Goal: Communication & Community: Connect with others

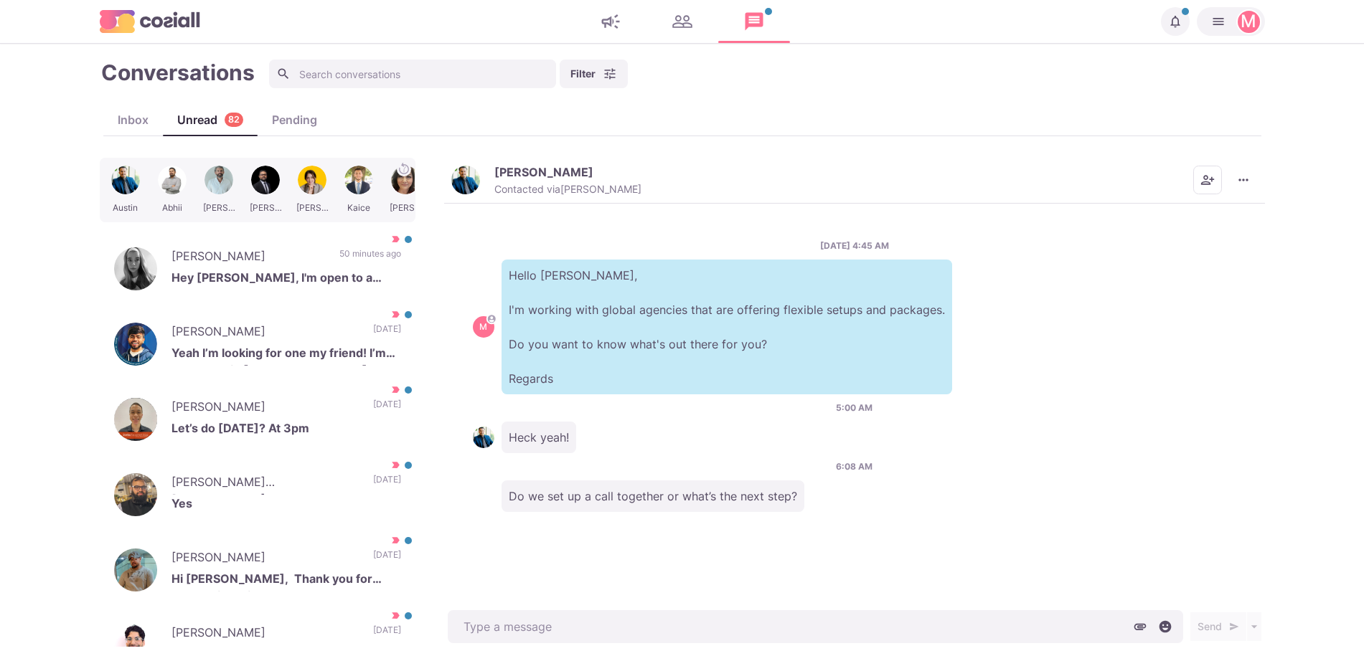
click at [468, 183] on img "button" at bounding box center [465, 180] width 29 height 29
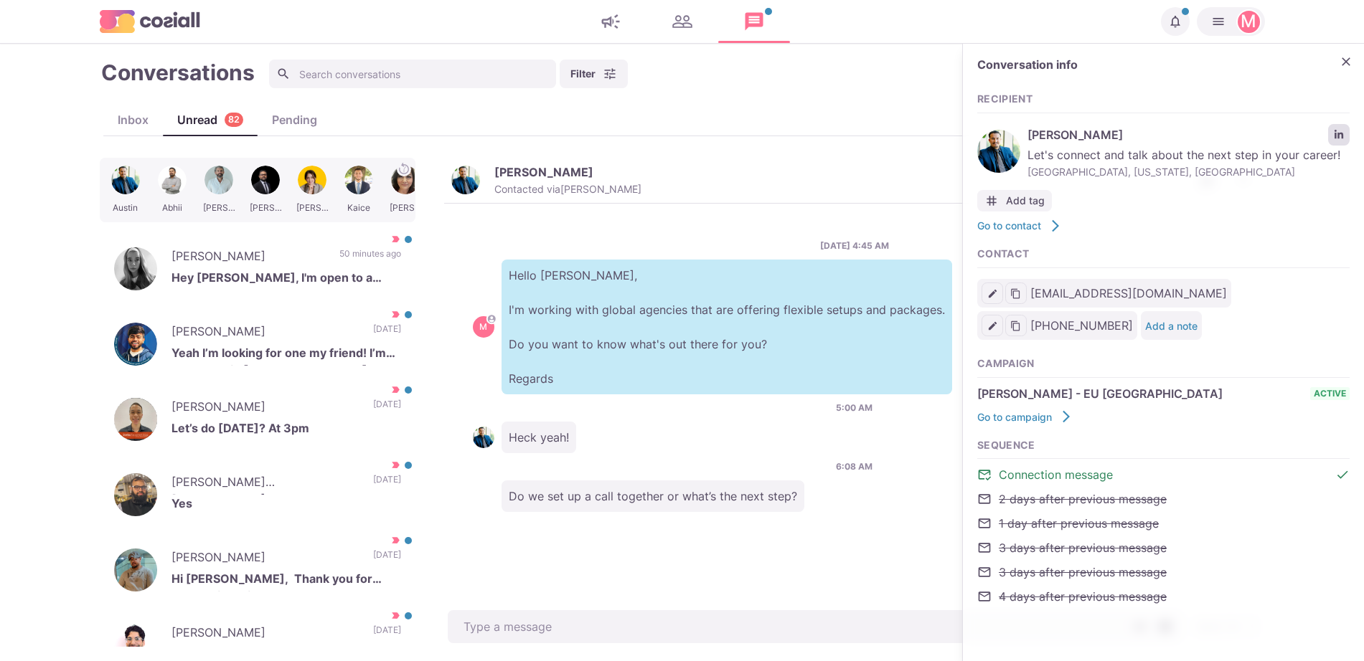
click at [1338, 126] on div "[PERSON_NAME] Let's connect and talk about the next step in your career! [GEOGR…" at bounding box center [1163, 152] width 372 height 62
click at [1338, 133] on icon "LinkedIn profile link" at bounding box center [1338, 134] width 9 height 9
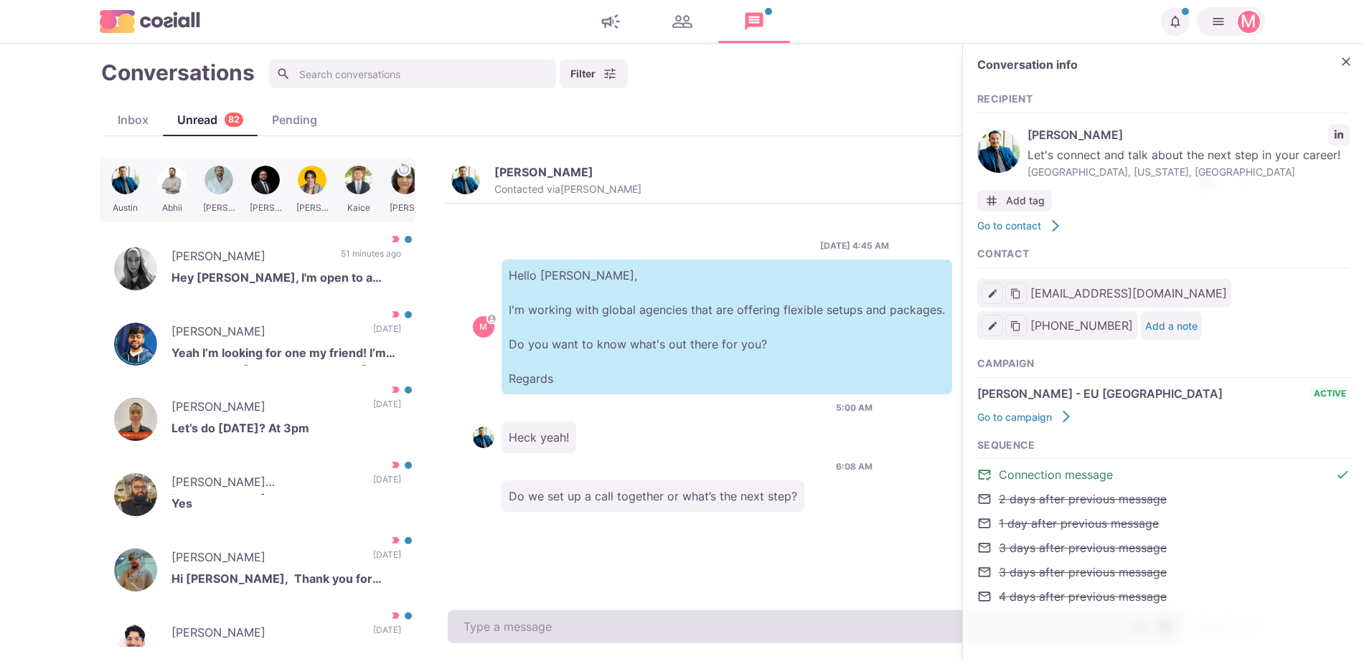
click at [515, 618] on textarea at bounding box center [815, 627] width 735 height 33
type textarea "x"
type textarea "H"
type textarea "x"
click at [515, 618] on textarea "H" at bounding box center [815, 627] width 735 height 33
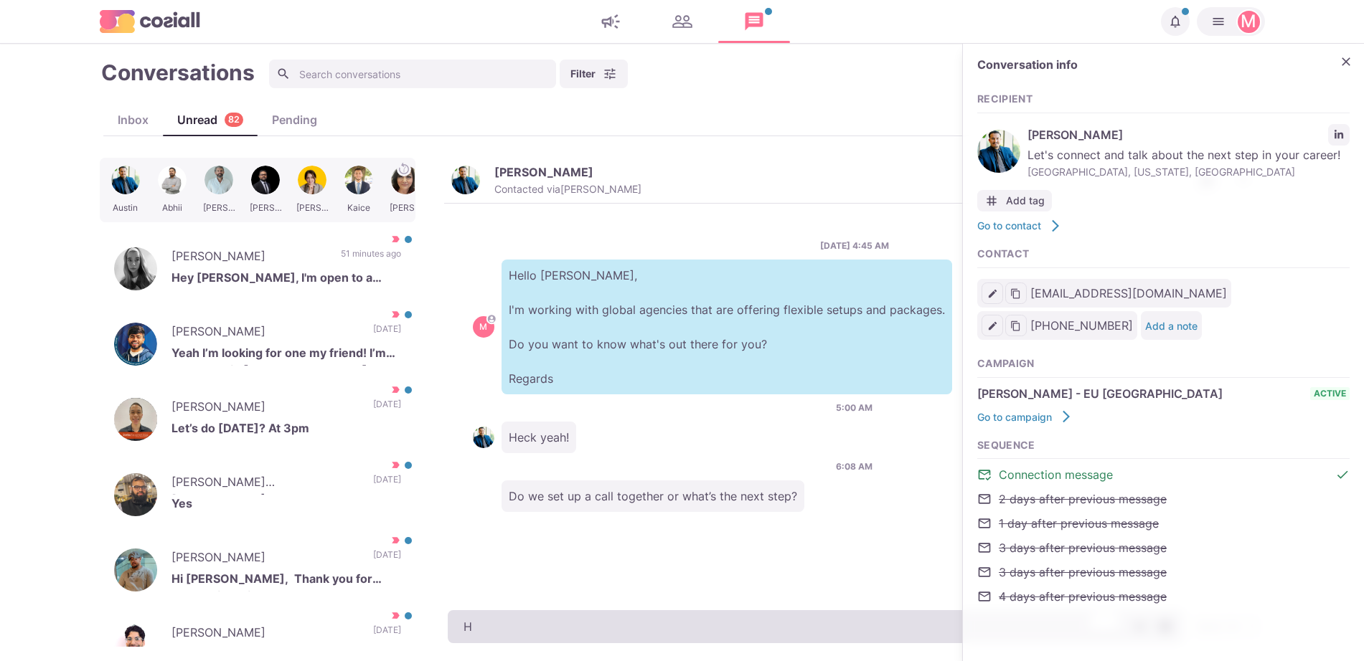
type textarea "He"
type textarea "x"
type textarea "Hey"
type textarea "x"
type textarea "Hey"
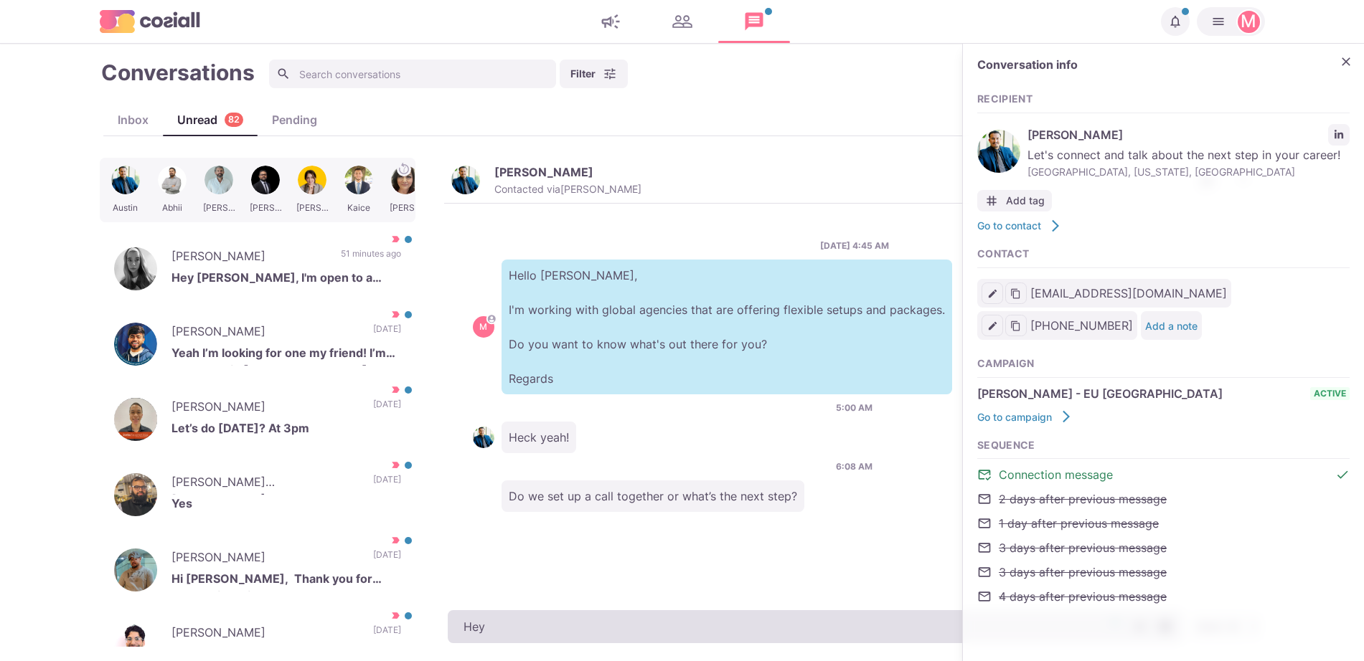
type textarea "x"
type textarea "Hey A"
type textarea "x"
type textarea "Hey Au"
type textarea "x"
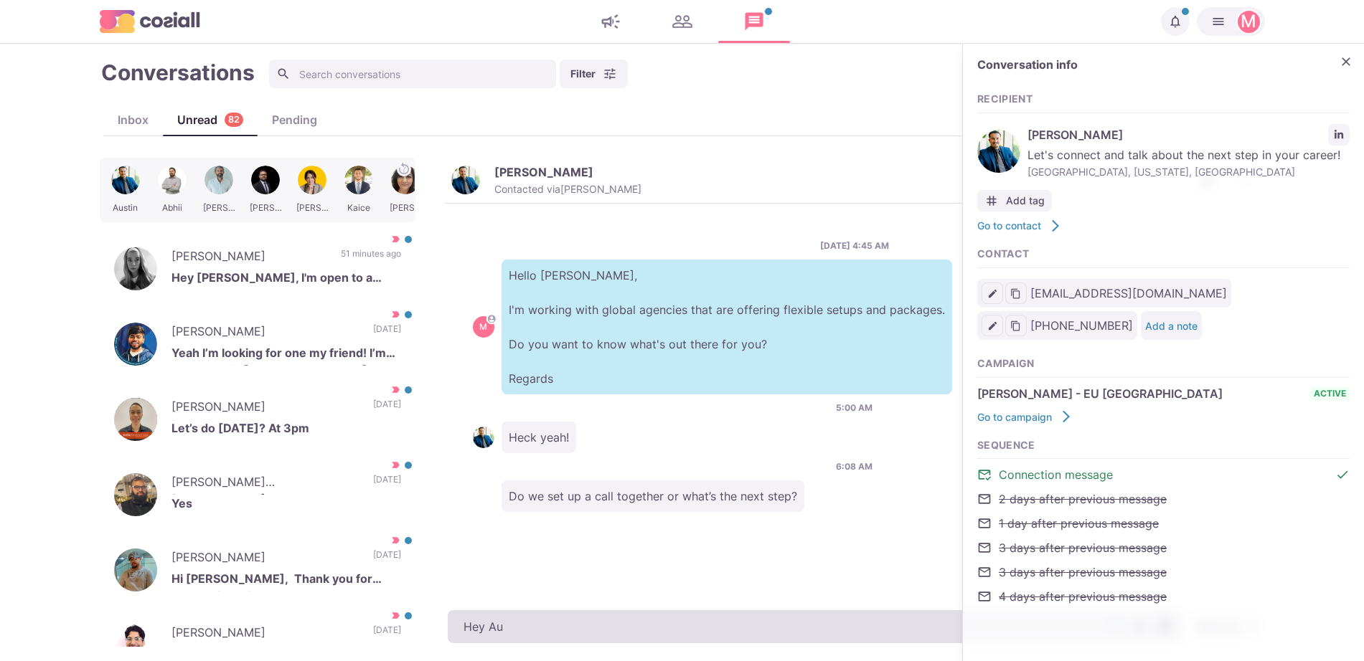
type textarea "Hey Aus"
type textarea "x"
type textarea "Hey Aust"
type textarea "x"
type textarea "Hey Austi"
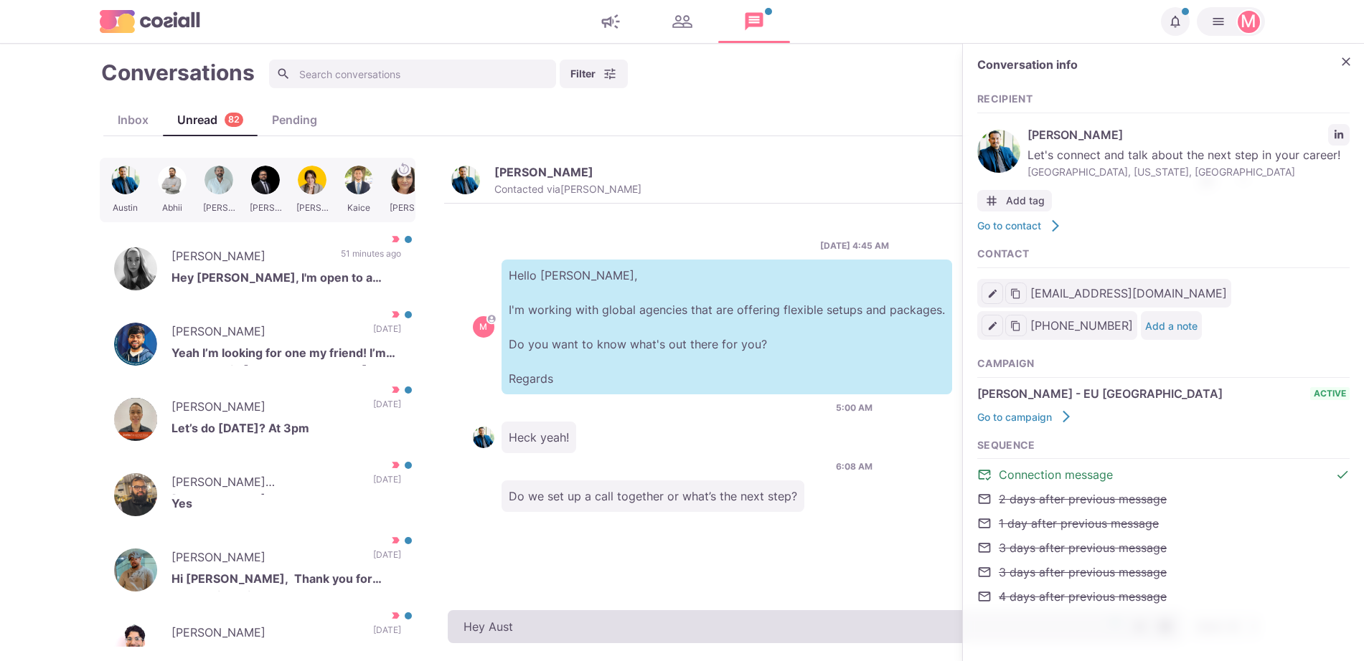
type textarea "x"
type textarea "Hey [PERSON_NAME]"
type textarea "x"
type textarea "Hey [PERSON_NAME],"
type textarea "x"
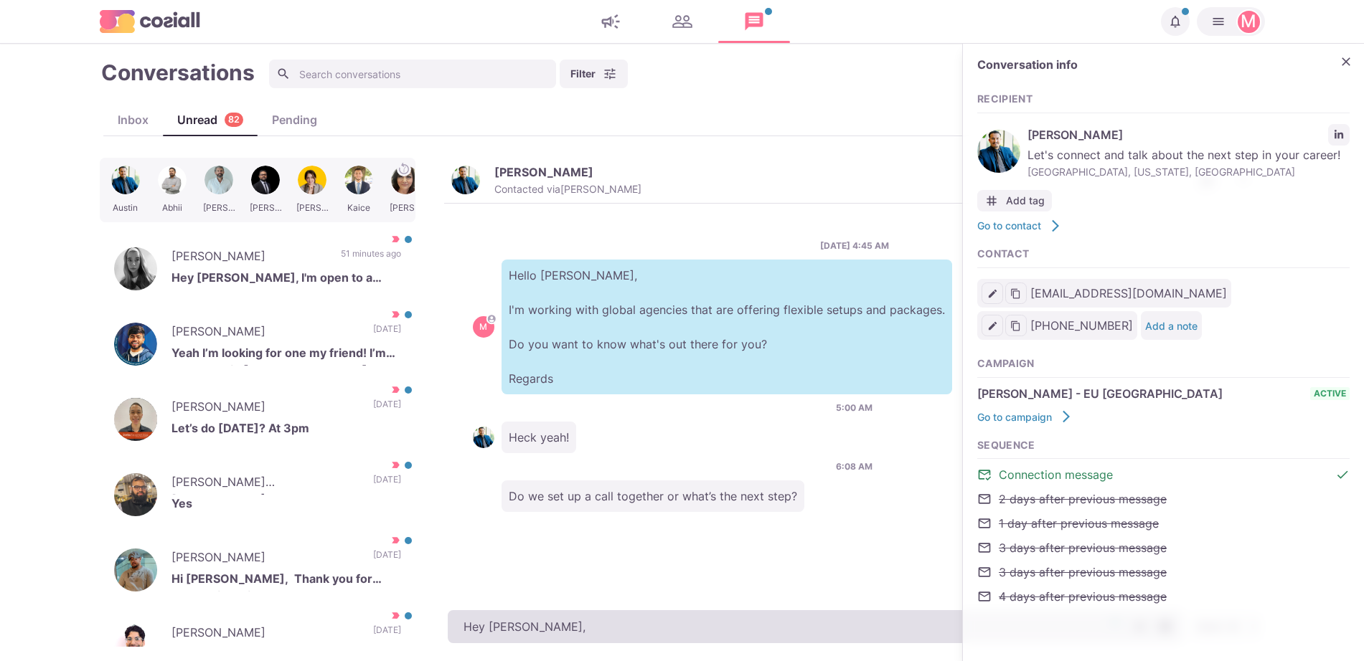
type textarea "Hey [PERSON_NAME],"
type textarea "x"
type textarea "Hey [PERSON_NAME],"
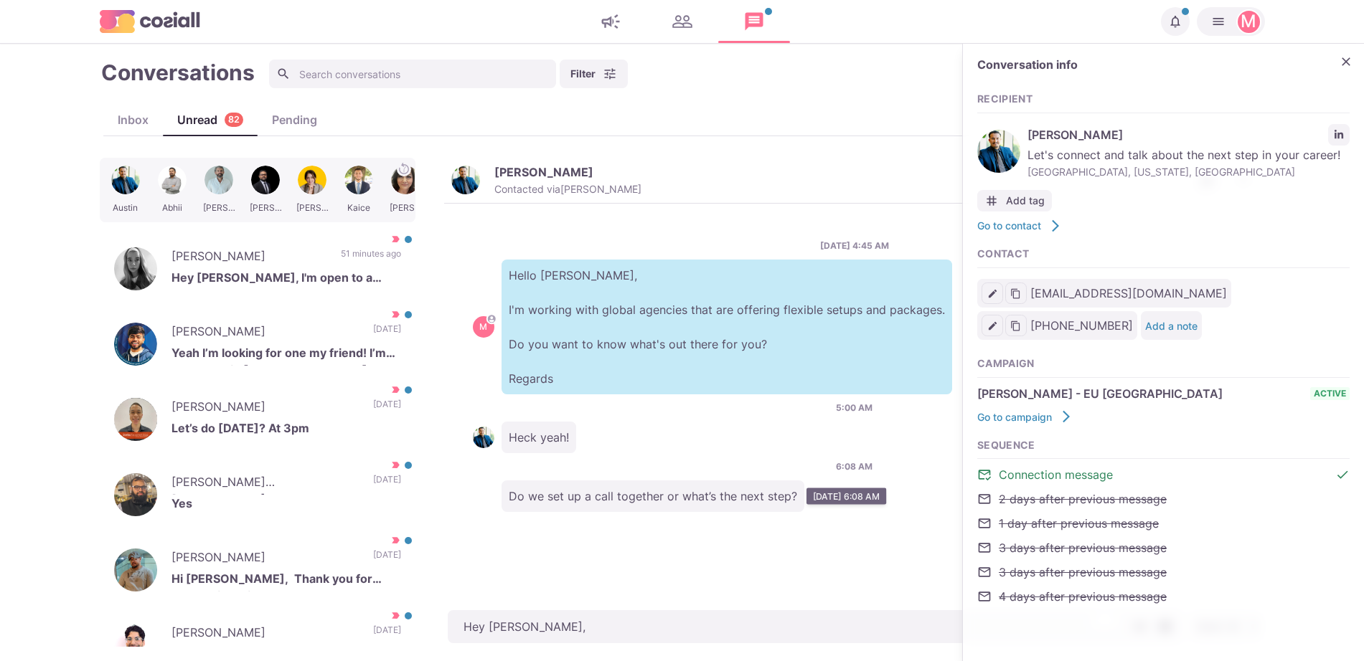
type textarea "x"
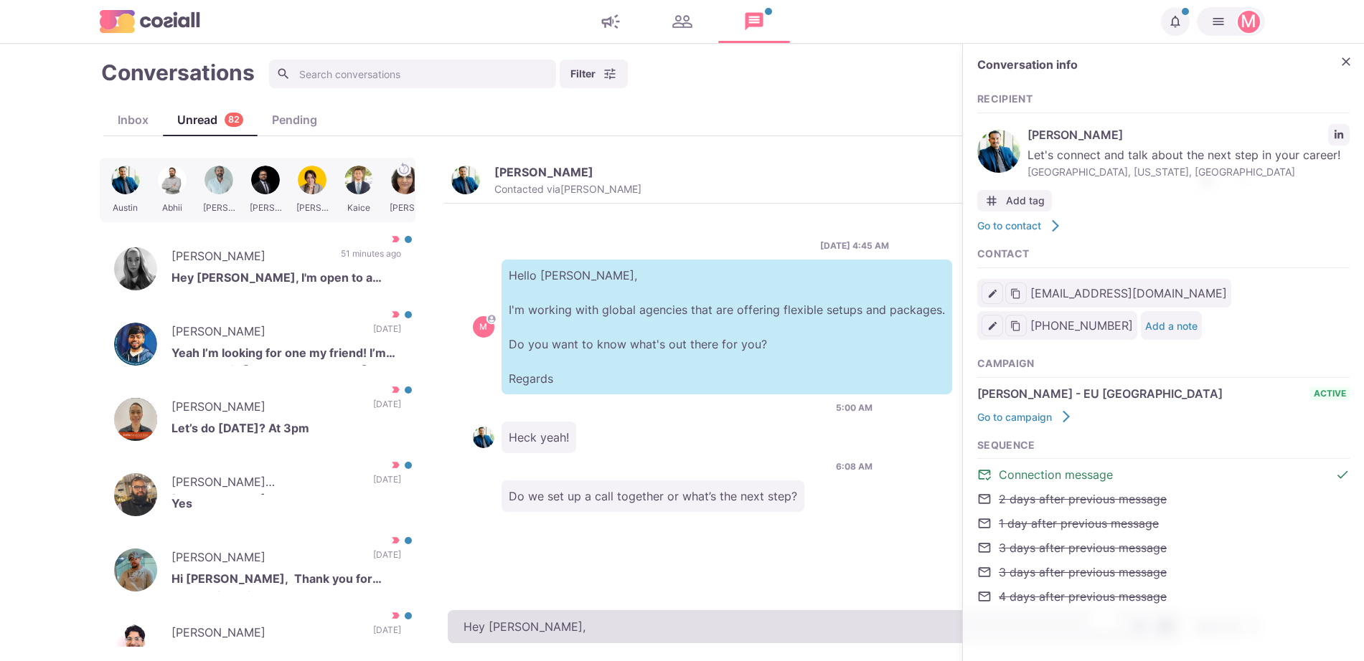
click at [593, 626] on textarea "Hey [PERSON_NAME]," at bounding box center [815, 627] width 735 height 33
paste textarea "I work with around 500 agencies across the [GEOGRAPHIC_DATA], [GEOGRAPHIC_DATA]…"
type textarea "Hey [PERSON_NAME], I work with around 500 agencies across the [GEOGRAPHIC_DATA]…"
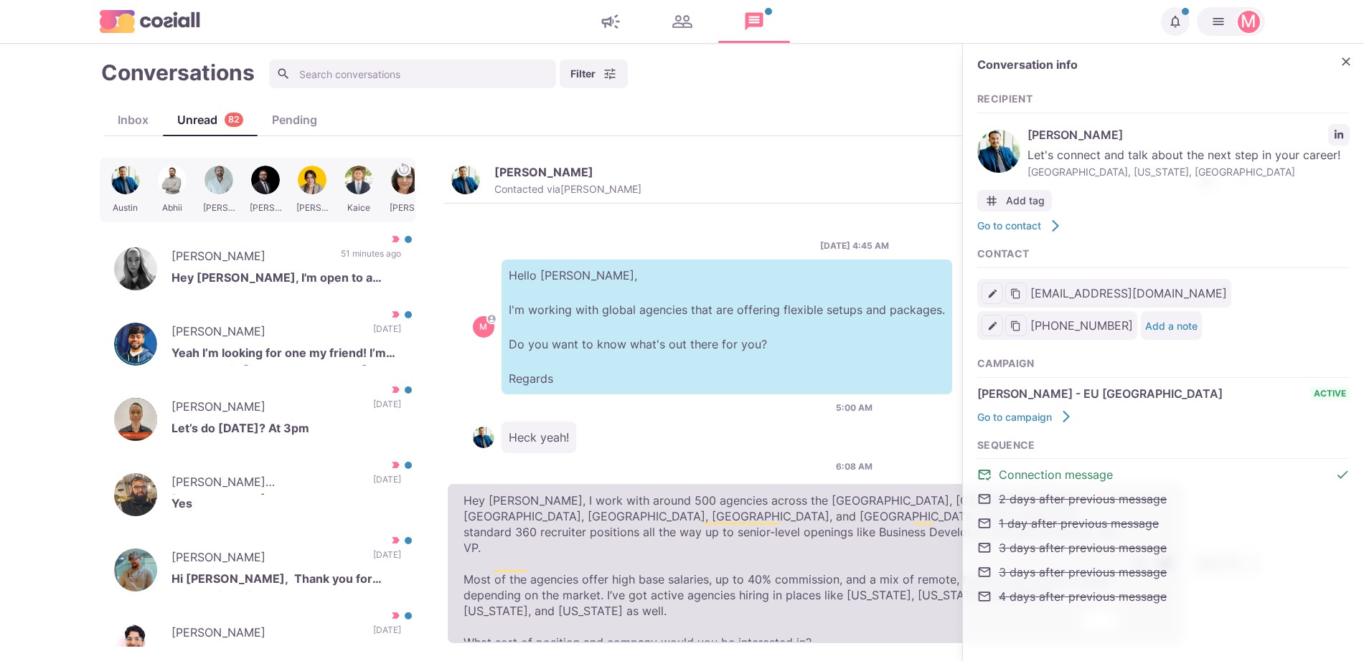
click at [593, 626] on textarea "Hey [PERSON_NAME], I work with around 500 agencies across the [GEOGRAPHIC_DATA]…" at bounding box center [815, 563] width 735 height 159
type textarea "x"
click at [593, 626] on textarea "Hey [PERSON_NAME], I work with around 500 agencies across the [GEOGRAPHIC_DATA]…" at bounding box center [815, 563] width 735 height 159
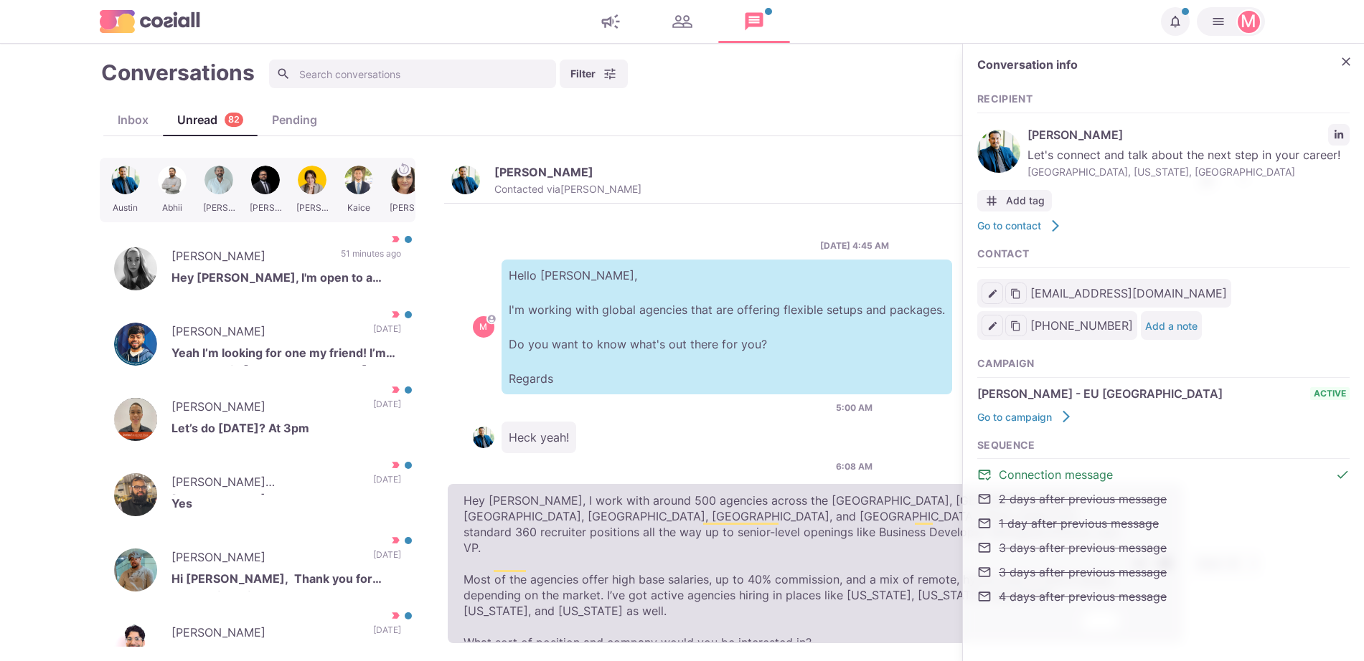
click at [593, 626] on textarea "Hey [PERSON_NAME], I work with around 500 agencies across the [GEOGRAPHIC_DATA]…" at bounding box center [815, 563] width 735 height 159
type textarea "Hey [PERSON_NAME], I work with around 500 agencies across the [GEOGRAPHIC_DATA]…"
type textarea "x"
type textarea "Hey [PERSON_NAME], I work with around 500 agencies across the [GEOGRAPHIC_DATA]…"
type textarea "x"
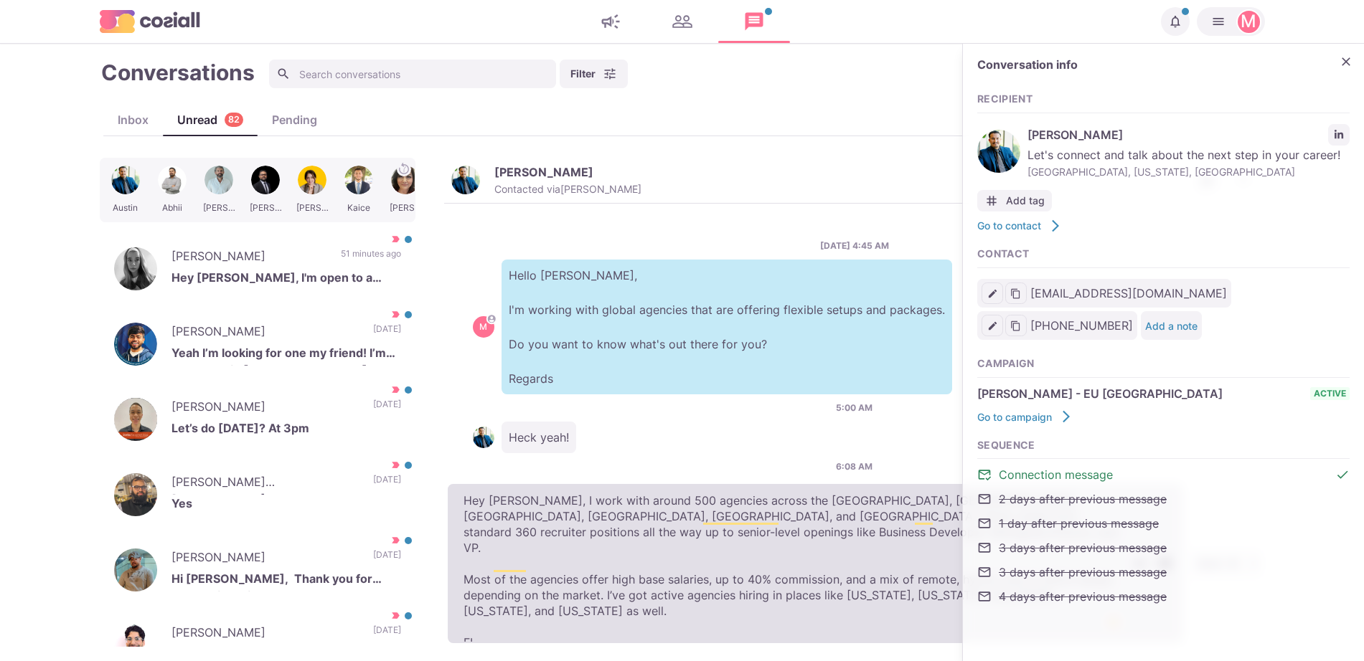
type textarea "Hey [PERSON_NAME], I work with around 500 agencies across the [GEOGRAPHIC_DATA]…"
type textarea "x"
type textarea "Hey [PERSON_NAME], I work with around 500 agencies across the [GEOGRAPHIC_DATA]…"
type textarea "x"
type textarea "Hey [PERSON_NAME], I work with around 500 agencies across the [GEOGRAPHIC_DATA]…"
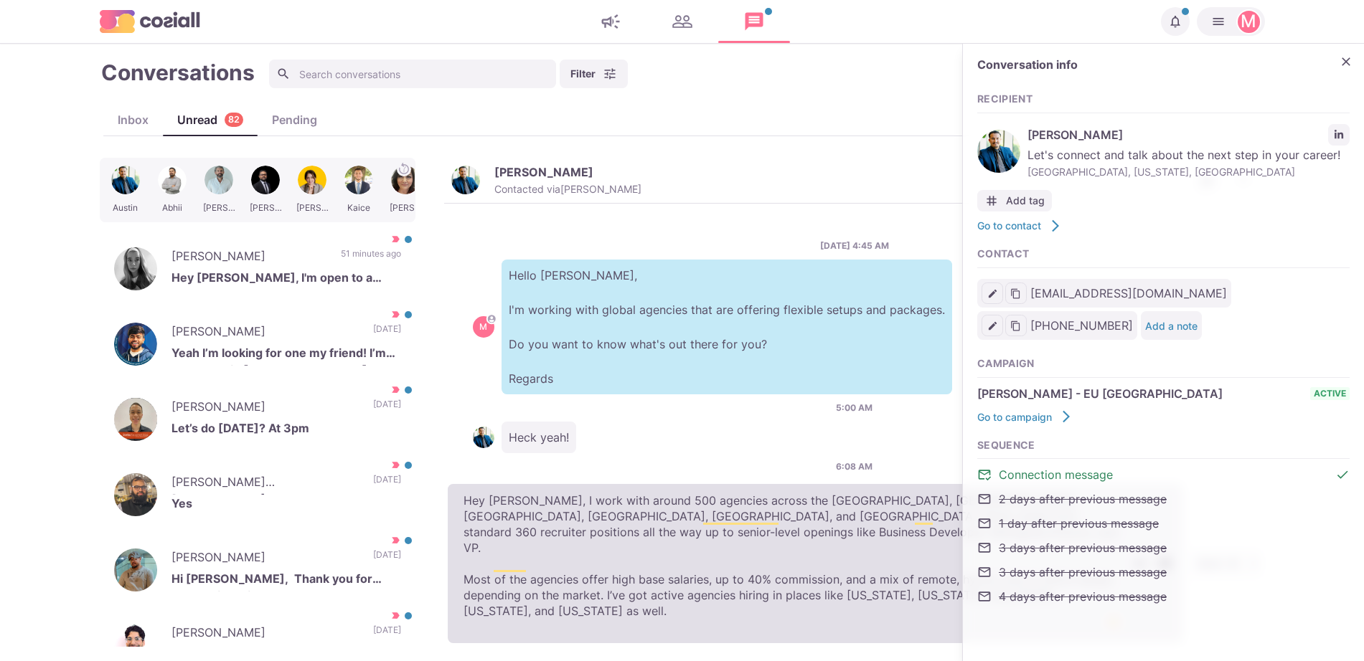
type textarea "x"
type textarea "Hey [PERSON_NAME], I work with around 500 agencies across the [GEOGRAPHIC_DATA]…"
type textarea "x"
type textarea "Hey [PERSON_NAME], I work with around 500 agencies across the [GEOGRAPHIC_DATA]…"
type textarea "x"
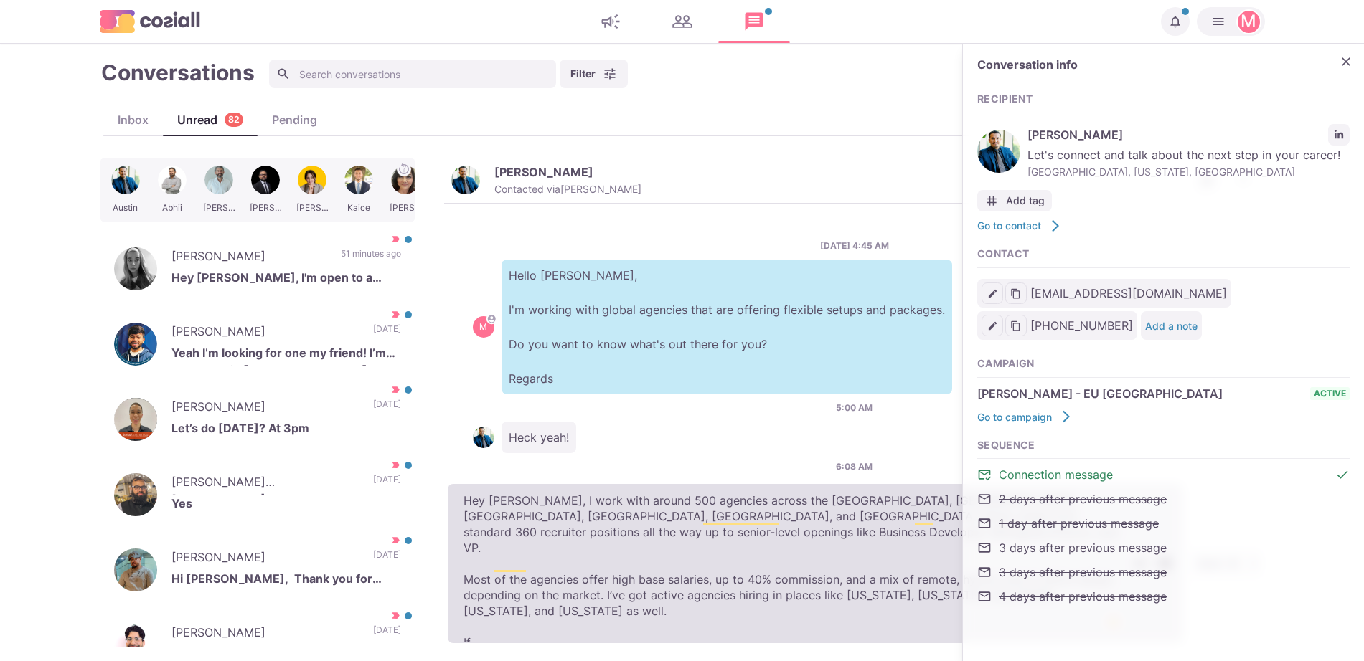
type textarea "Hey [PERSON_NAME], I work with around 500 agencies across the [GEOGRAPHIC_DATA]…"
type textarea "x"
type textarea "Hey [PERSON_NAME], I work with around 500 agencies across the [GEOGRAPHIC_DATA]…"
type textarea "x"
type textarea "Hey [PERSON_NAME], I work with around 500 agencies across the [GEOGRAPHIC_DATA]…"
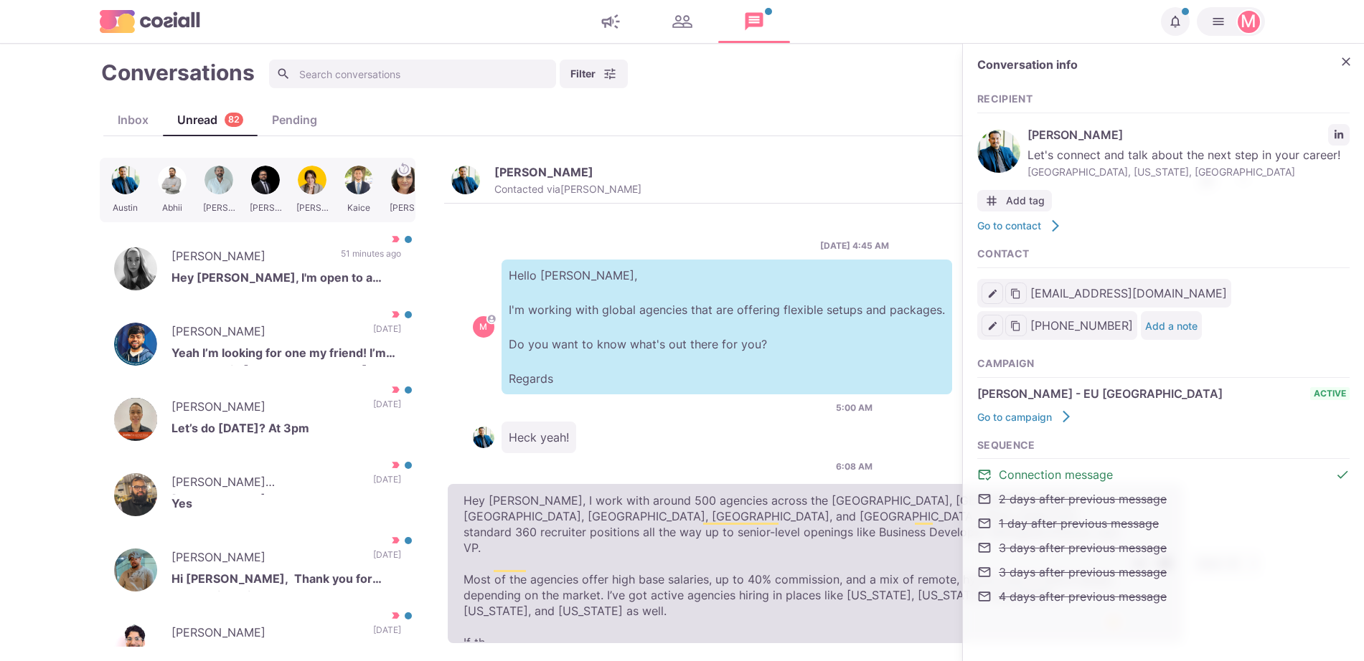
type textarea "x"
type textarea "Hey [PERSON_NAME], I work with around 500 agencies across the [GEOGRAPHIC_DATA]…"
type textarea "x"
type textarea "Hey [PERSON_NAME], I work with around 500 agencies across the [GEOGRAPHIC_DATA]…"
type textarea "x"
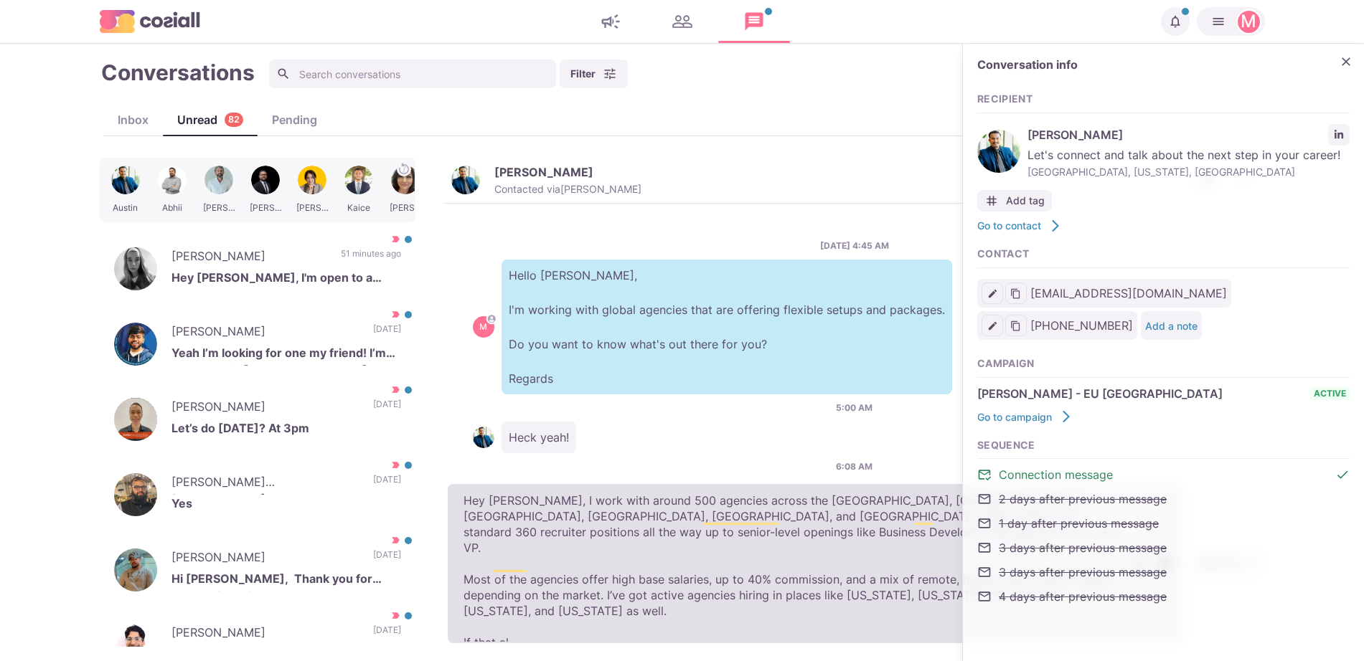
type textarea "Hey [PERSON_NAME], I work with around 500 agencies across the [GEOGRAPHIC_DATA]…"
type textarea "x"
type textarea "Hey [PERSON_NAME], I work with around 500 agencies across the [GEOGRAPHIC_DATA]…"
type textarea "x"
type textarea "Hey [PERSON_NAME], I work with around 500 agencies across the [GEOGRAPHIC_DATA]…"
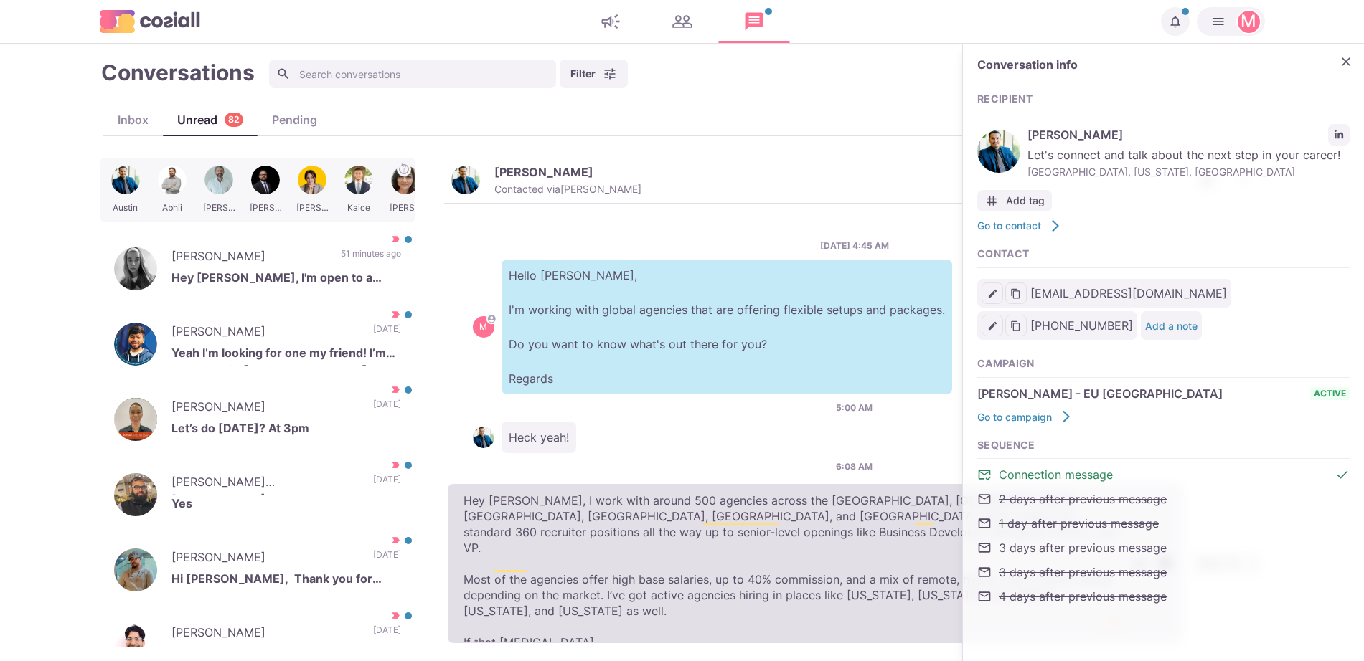
type textarea "x"
type textarea "Hey [PERSON_NAME], I work with around 500 agencies across the [GEOGRAPHIC_DATA]…"
type textarea "x"
type textarea "Hey [PERSON_NAME], I work with around 500 agencies across the [GEOGRAPHIC_DATA]…"
type textarea "x"
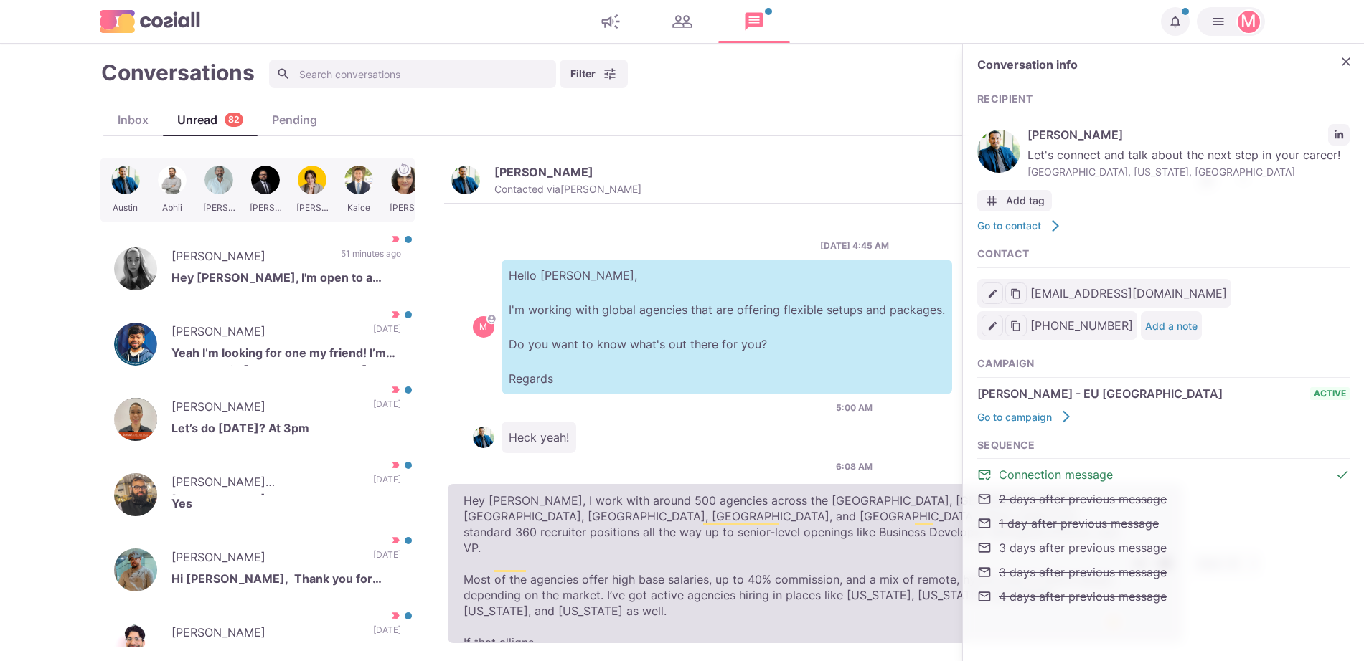
type textarea "Hey [PERSON_NAME], I work with around 500 agencies across the [GEOGRAPHIC_DATA]…"
type textarea "x"
type textarea "Hey [PERSON_NAME], I work with around 500 agencies across the [GEOGRAPHIC_DATA]…"
type textarea "x"
type textarea "Hey [PERSON_NAME], I work with around 500 agencies across the [GEOGRAPHIC_DATA]…"
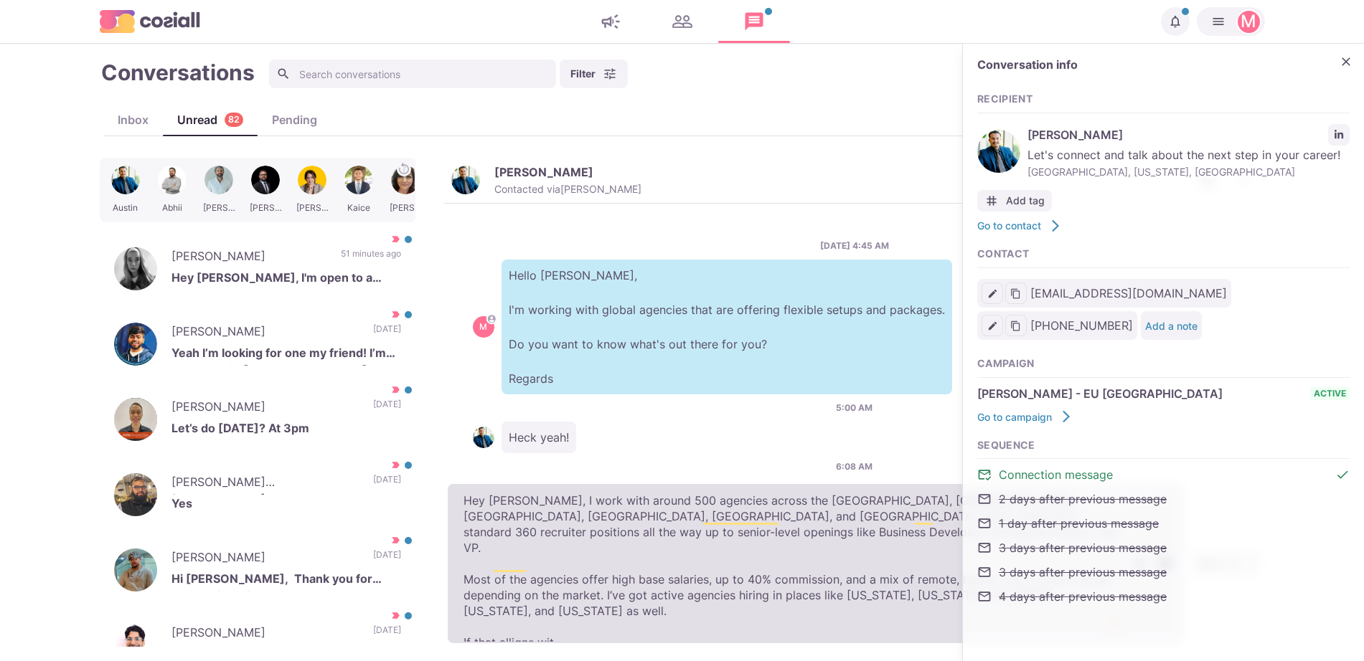
type textarea "x"
type textarea "Hey [PERSON_NAME], I work with around 500 agencies across the [GEOGRAPHIC_DATA]…"
type textarea "x"
type textarea "Hey [PERSON_NAME], I work with around 500 agencies across the [GEOGRAPHIC_DATA]…"
type textarea "x"
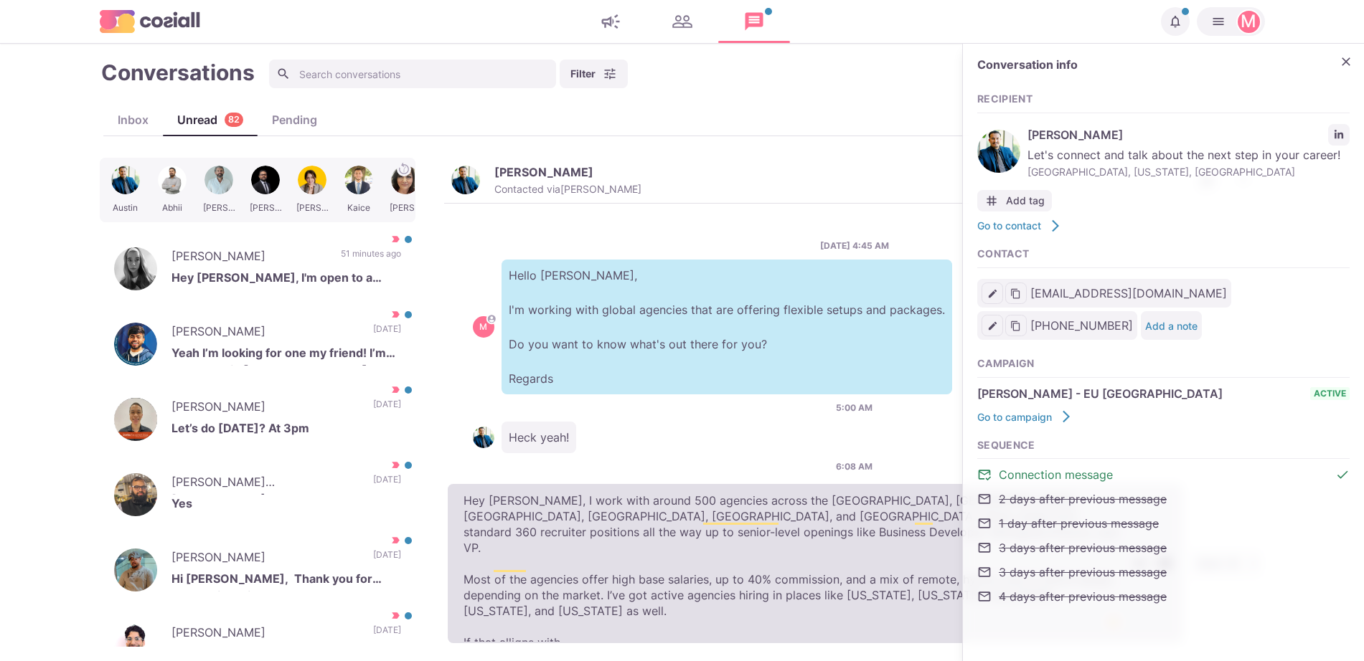
type textarea "Hey [PERSON_NAME], I work with around 500 agencies across the [GEOGRAPHIC_DATA]…"
type textarea "x"
type textarea "Hey [PERSON_NAME], I work with around 500 agencies across the [GEOGRAPHIC_DATA]…"
type textarea "x"
type textarea "Hey [PERSON_NAME], I work with around 500 agencies across the [GEOGRAPHIC_DATA]…"
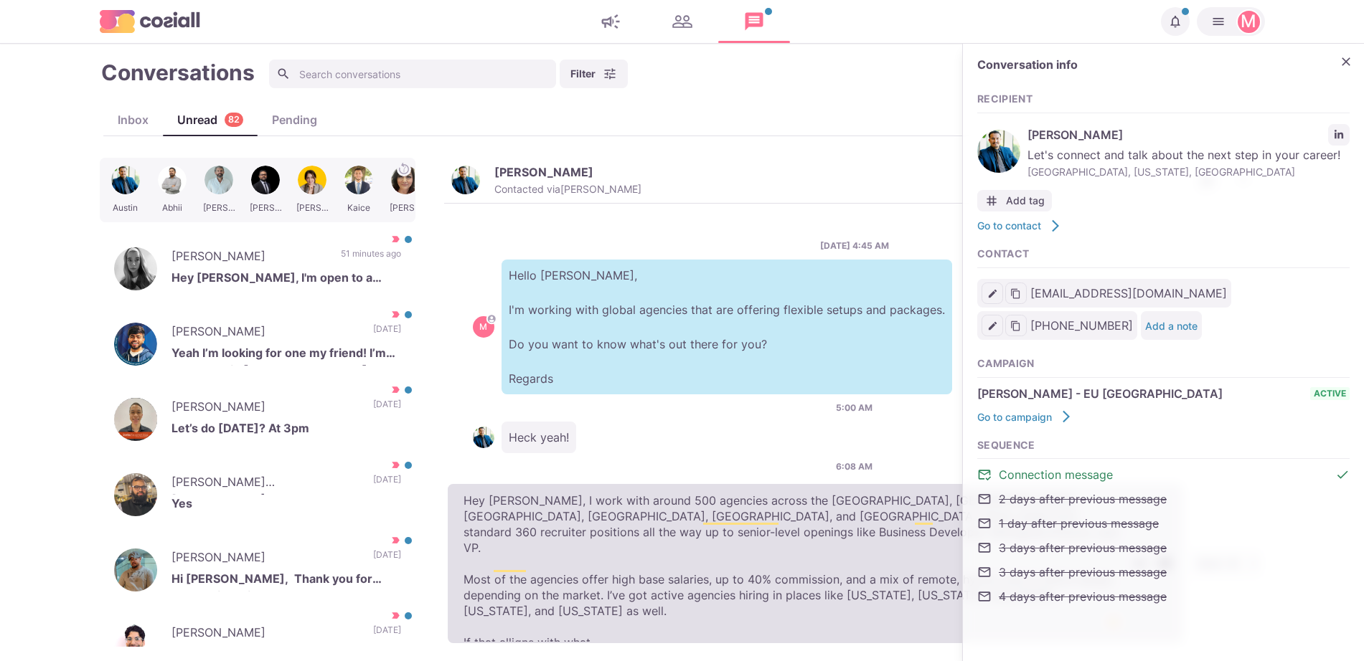
type textarea "x"
type textarea "Hey [PERSON_NAME], I work with around 500 agencies across the [GEOGRAPHIC_DATA]…"
type textarea "x"
type textarea "Hey [PERSON_NAME], I work with around 500 agencies across the [GEOGRAPHIC_DATA]…"
type textarea "x"
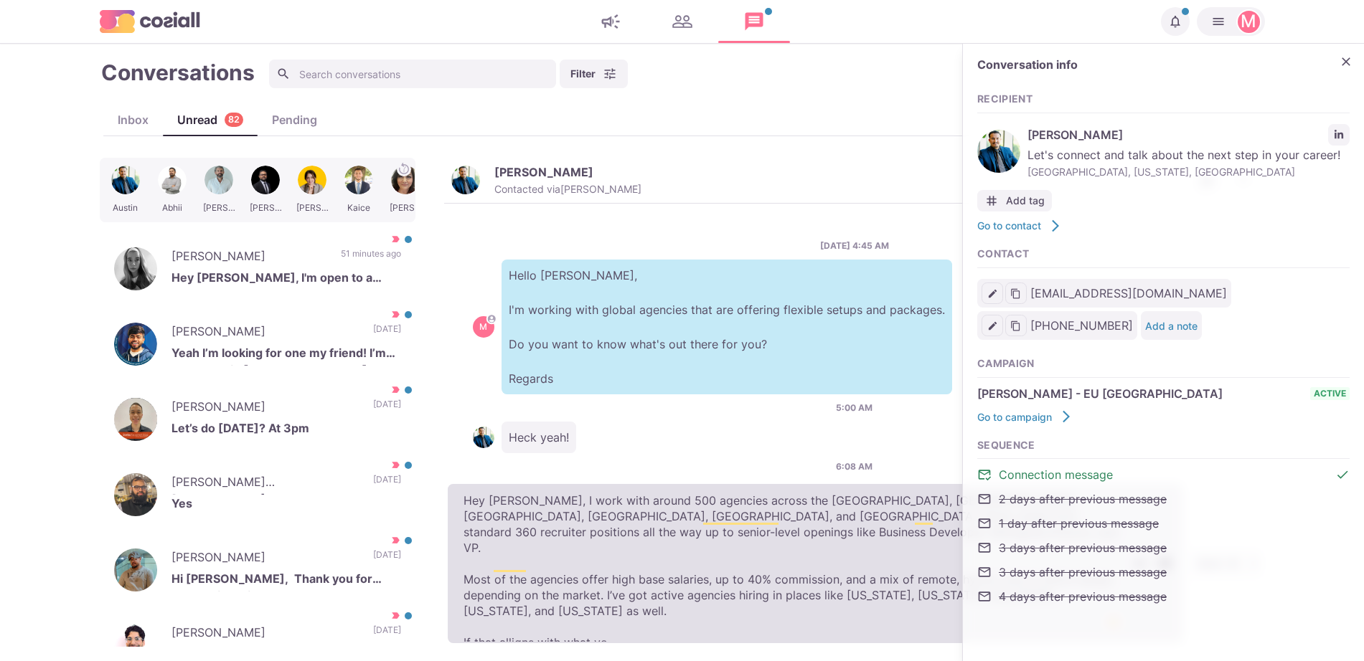
type textarea "Hey [PERSON_NAME], I work with around 500 agencies across the [GEOGRAPHIC_DATA]…"
type textarea "x"
type textarea "Hey [PERSON_NAME], I work with around 500 agencies across the [GEOGRAPHIC_DATA]…"
type textarea "x"
type textarea "Hey [PERSON_NAME], I work with around 500 agencies across the [GEOGRAPHIC_DATA]…"
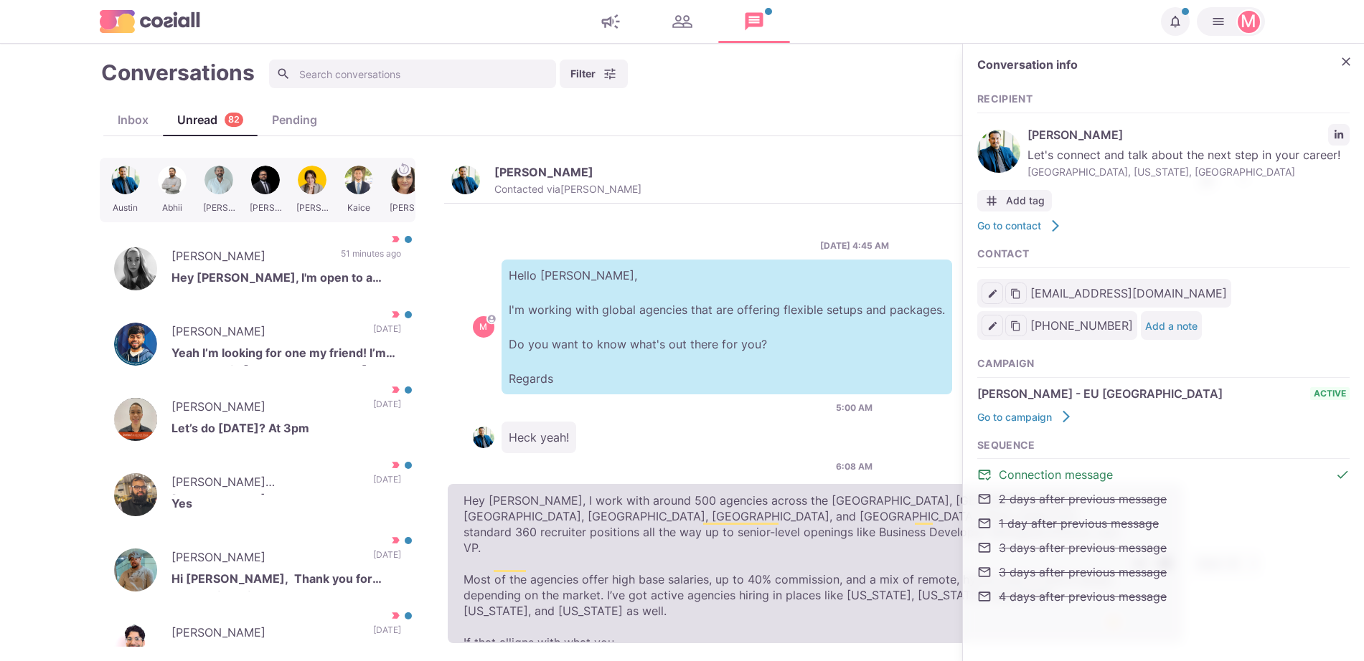
type textarea "x"
type textarea "Hey [PERSON_NAME], I work with around 500 agencies across the [GEOGRAPHIC_DATA]…"
type textarea "x"
type textarea "Hey [PERSON_NAME], I work with around 500 agencies across the [GEOGRAPHIC_DATA]…"
type textarea "x"
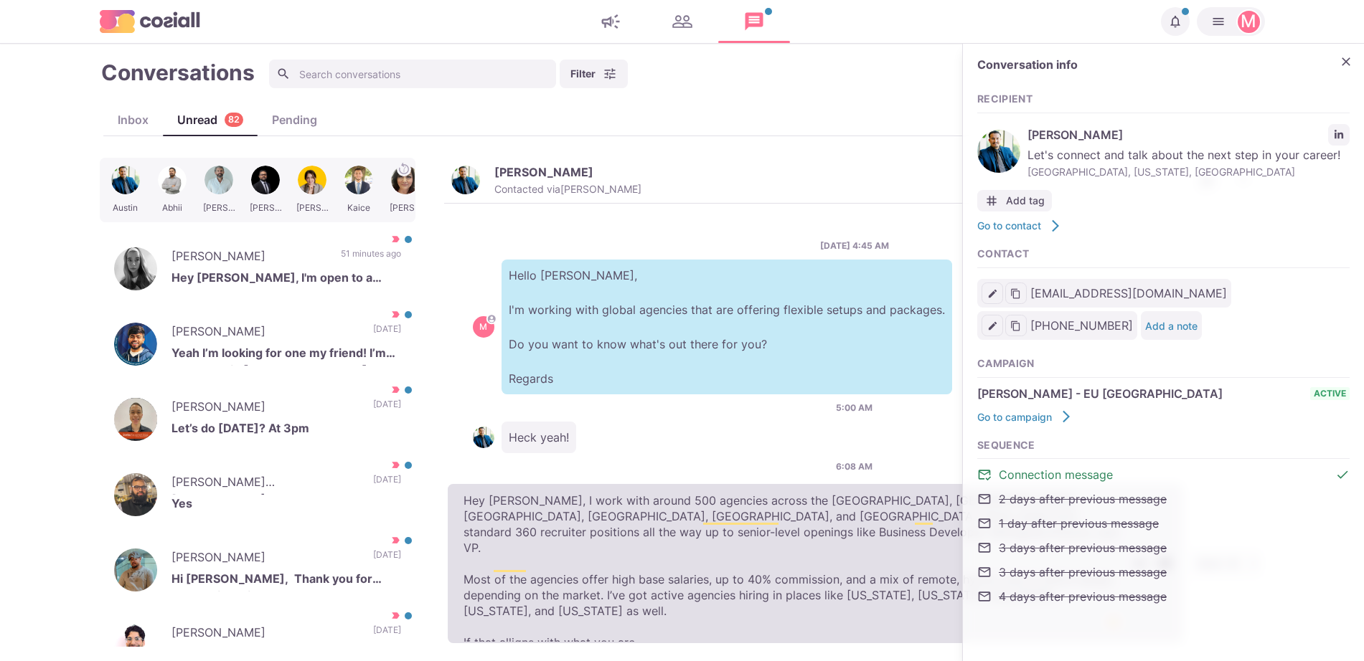
type textarea "Hey [PERSON_NAME], I work with around 500 agencies across the [GEOGRAPHIC_DATA]…"
type textarea "x"
type textarea "Hey [PERSON_NAME], I work with around 500 agencies across the [GEOGRAPHIC_DATA]…"
type textarea "x"
type textarea "Hey [PERSON_NAME], I work with around 500 agencies across the [GEOGRAPHIC_DATA]…"
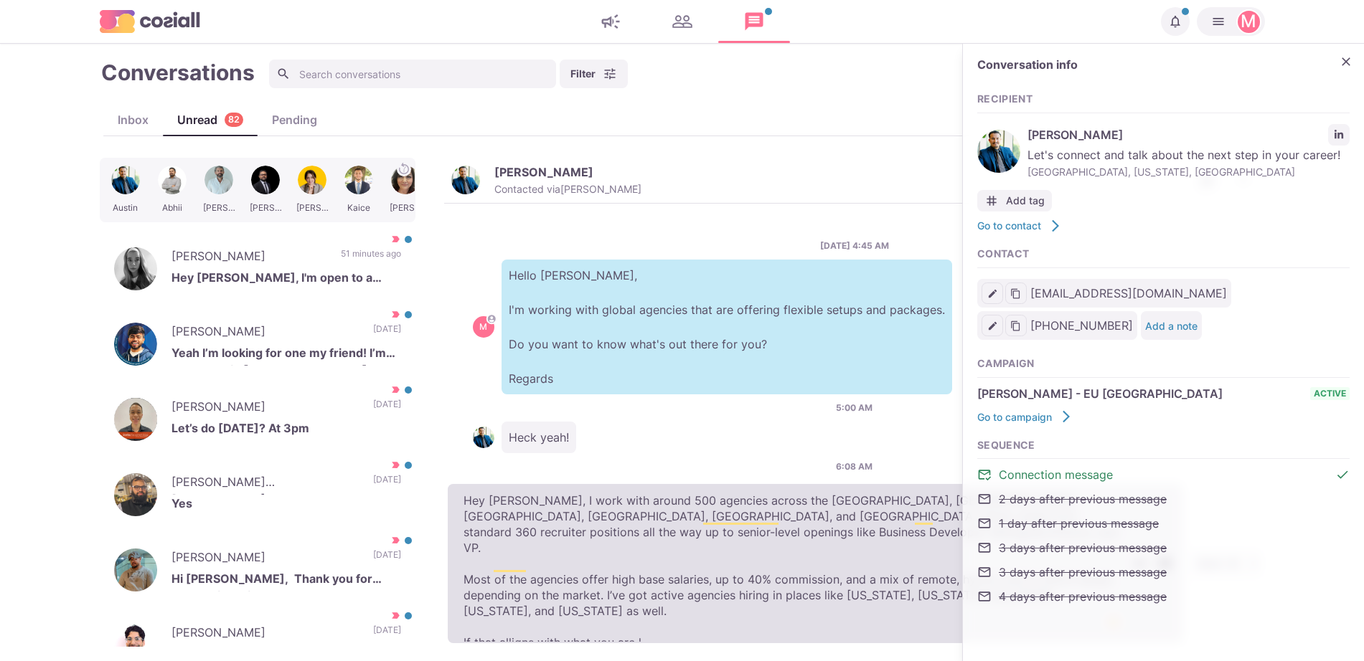
type textarea "x"
type textarea "Hey [PERSON_NAME], I work with around 500 agencies across the [GEOGRAPHIC_DATA]…"
type textarea "x"
type textarea "Hey [PERSON_NAME], I work with around 500 agencies across the [GEOGRAPHIC_DATA]…"
type textarea "x"
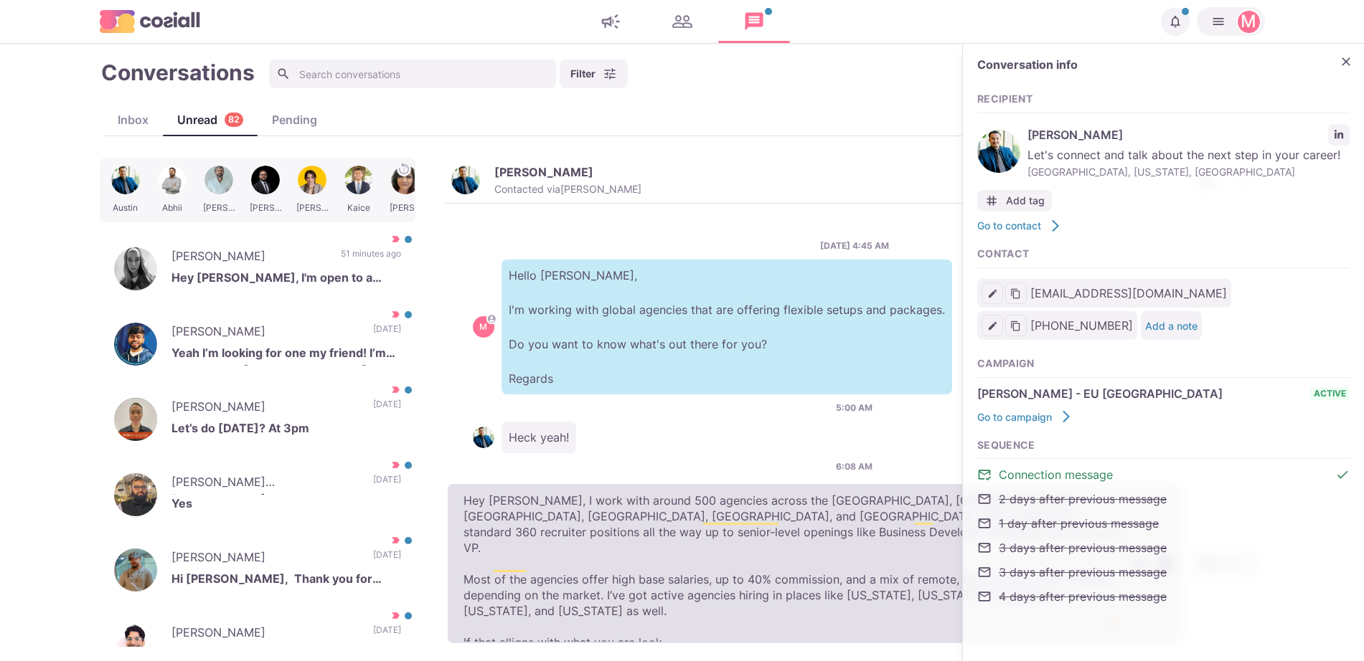
type textarea "Hey [PERSON_NAME], I work with around 500 agencies across the [GEOGRAPHIC_DATA]…"
type textarea "x"
type textarea "Hey [PERSON_NAME], I work with around 500 agencies across the [GEOGRAPHIC_DATA]…"
type textarea "x"
type textarea "Hey [PERSON_NAME], I work with around 500 agencies across the [GEOGRAPHIC_DATA]…"
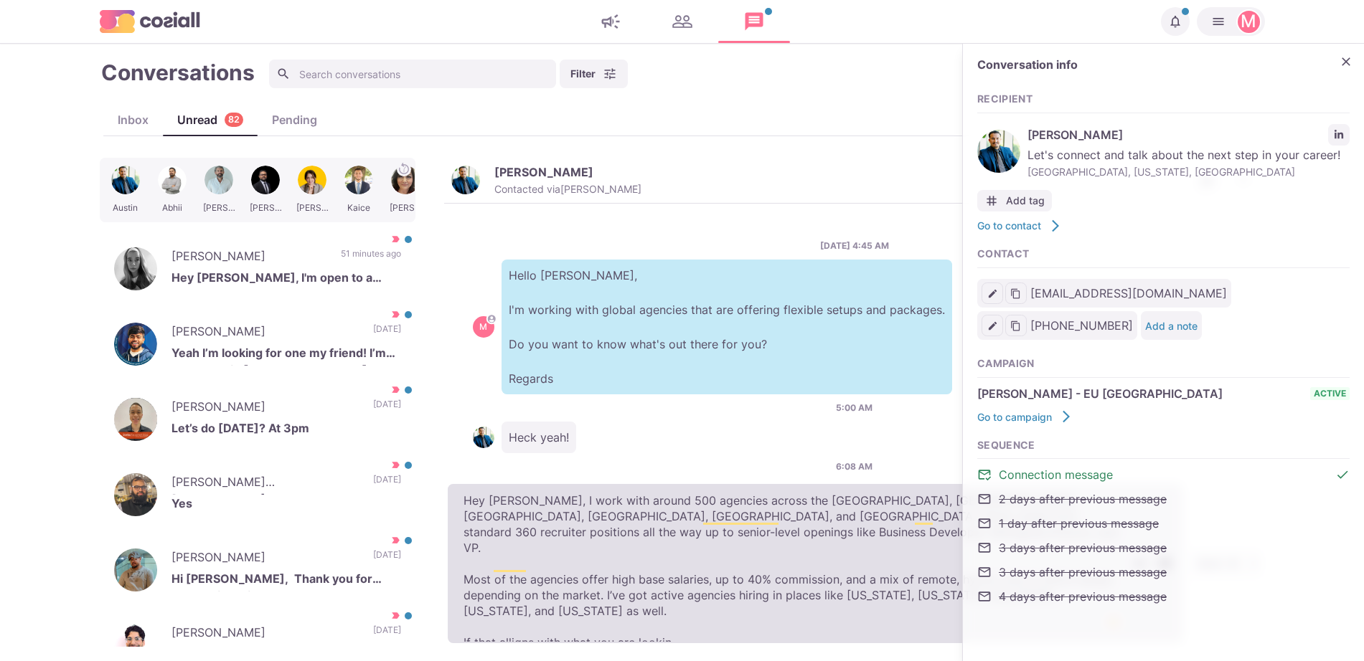
type textarea "x"
type textarea "Hey [PERSON_NAME], I work with around 500 agencies across the [GEOGRAPHIC_DATA]…"
type textarea "x"
type textarea "Hey [PERSON_NAME], I work with around 500 agencies across the [GEOGRAPHIC_DATA]…"
type textarea "x"
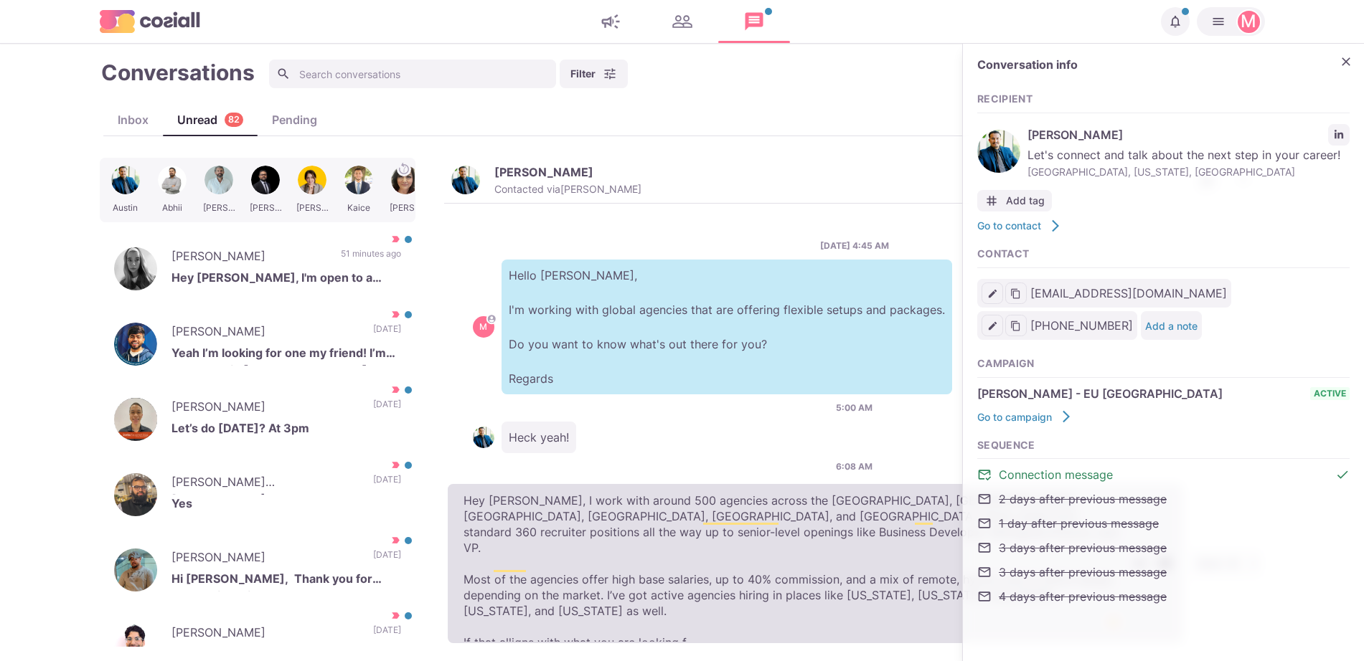
type textarea "Hey [PERSON_NAME], I work with around 500 agencies across the [GEOGRAPHIC_DATA]…"
type textarea "x"
type textarea "Hey [PERSON_NAME], I work with around 500 agencies across the [GEOGRAPHIC_DATA]…"
type textarea "x"
type textarea "Hey [PERSON_NAME], I work with around 500 agencies across the [GEOGRAPHIC_DATA]…"
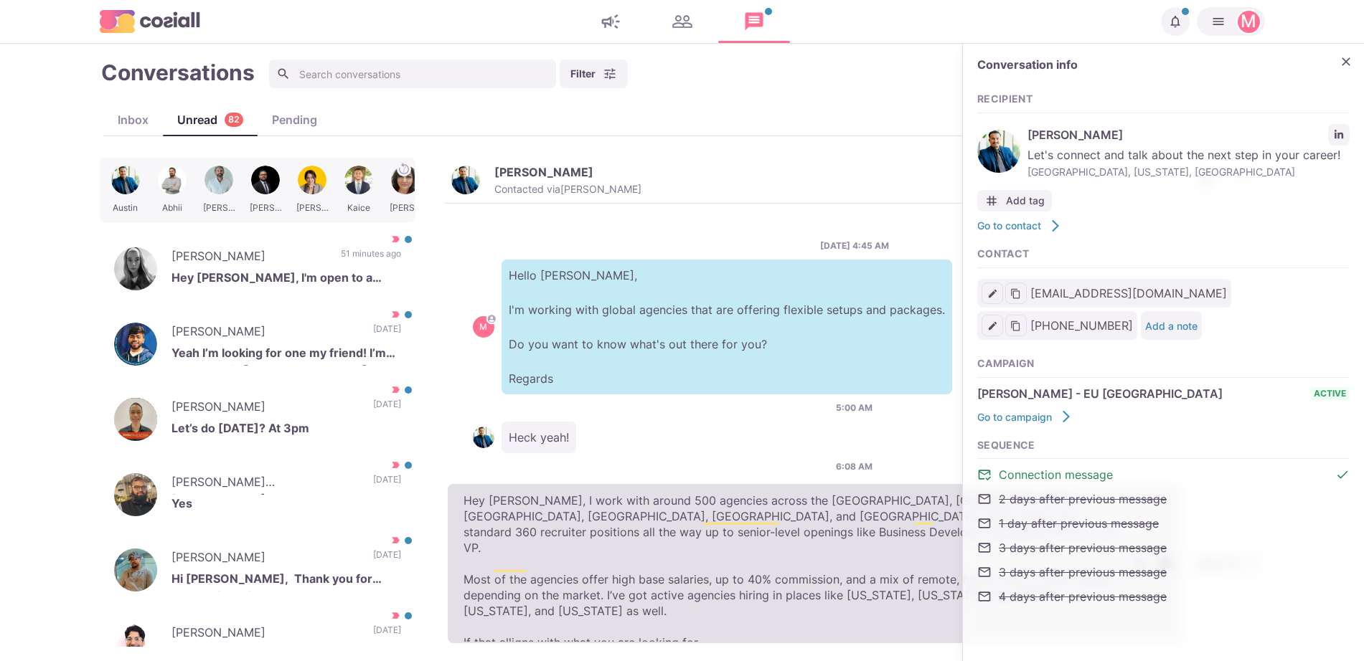
type textarea "x"
type textarea "Hey [PERSON_NAME], I work with around 500 agencies across the [GEOGRAPHIC_DATA]…"
type textarea "x"
type textarea "Hey [PERSON_NAME], I work with around 500 agencies across the [GEOGRAPHIC_DATA]…"
type textarea "x"
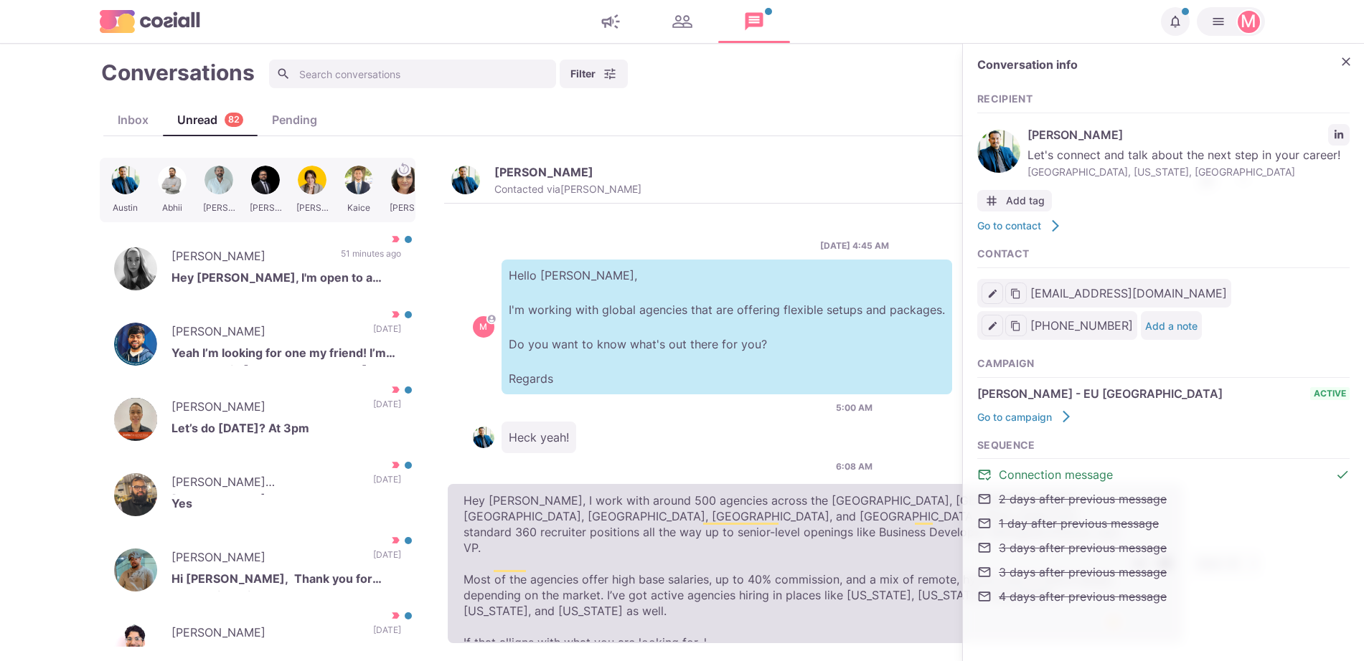
type textarea "Hey [PERSON_NAME], I work with around 500 agencies across the [GEOGRAPHIC_DATA]…"
type textarea "x"
type textarea "Hey [PERSON_NAME], I work with around 500 agencies across the [GEOGRAPHIC_DATA]…"
type textarea "x"
type textarea "Hey [PERSON_NAME], I work with around 500 agencies across the [GEOGRAPHIC_DATA]…"
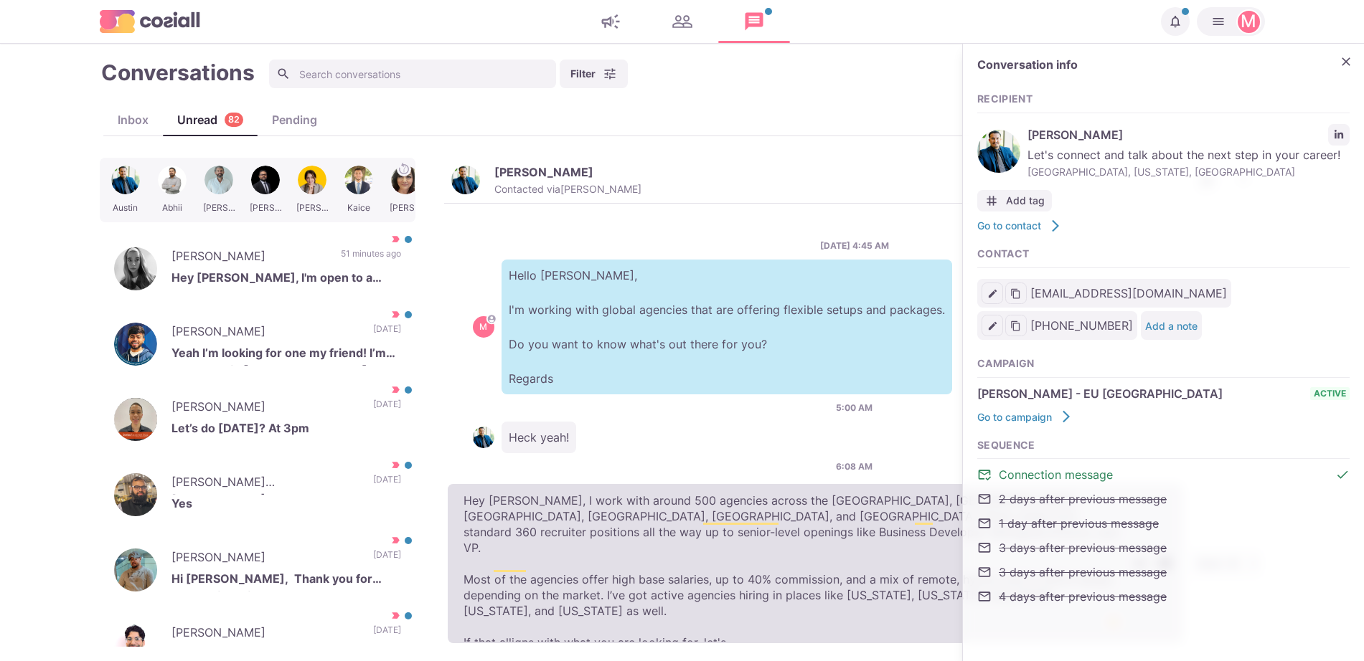
type textarea "x"
type textarea "Hey [PERSON_NAME], I work with around 500 agencies across the [GEOGRAPHIC_DATA]…"
type textarea "x"
type textarea "Hey [PERSON_NAME], I work with around 500 agencies across the [GEOGRAPHIC_DATA]…"
type textarea "x"
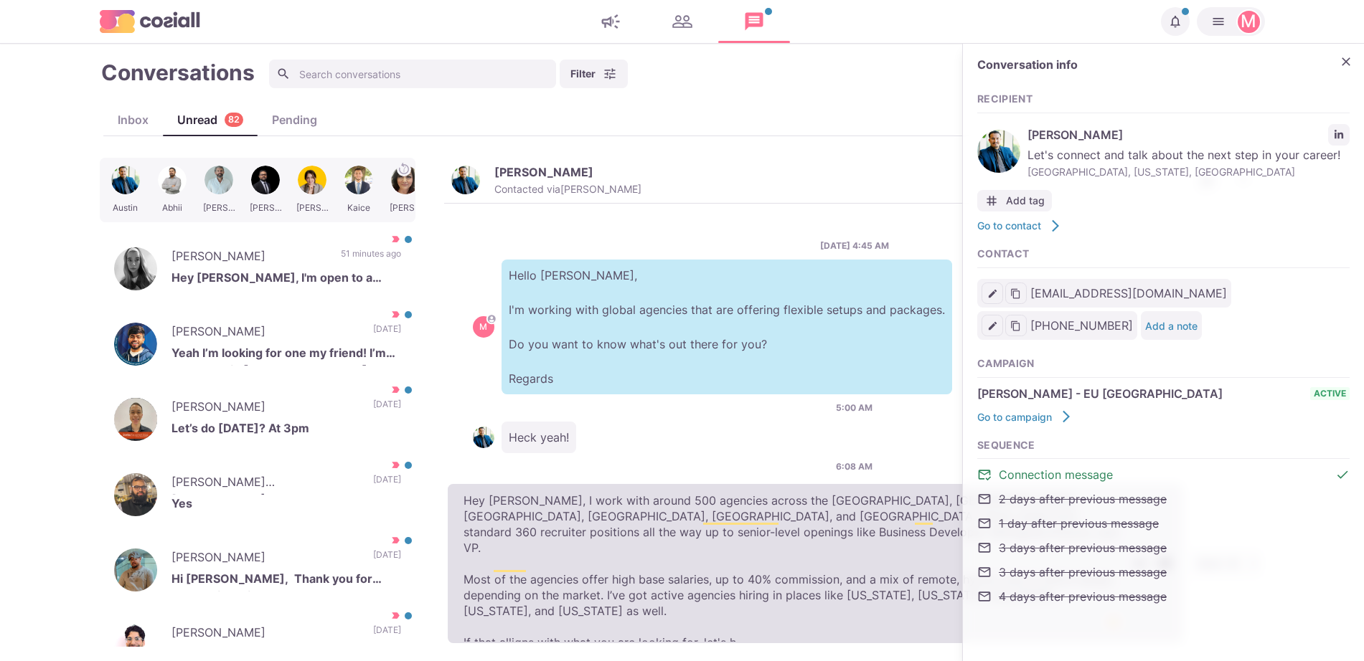
type textarea "Hey [PERSON_NAME], I work with around 500 agencies across the [GEOGRAPHIC_DATA]…"
type textarea "x"
type textarea "Hey [PERSON_NAME], I work with around 500 agencies across the [GEOGRAPHIC_DATA]…"
type textarea "x"
type textarea "Hey [PERSON_NAME], I work with around 500 agencies across the [GEOGRAPHIC_DATA]…"
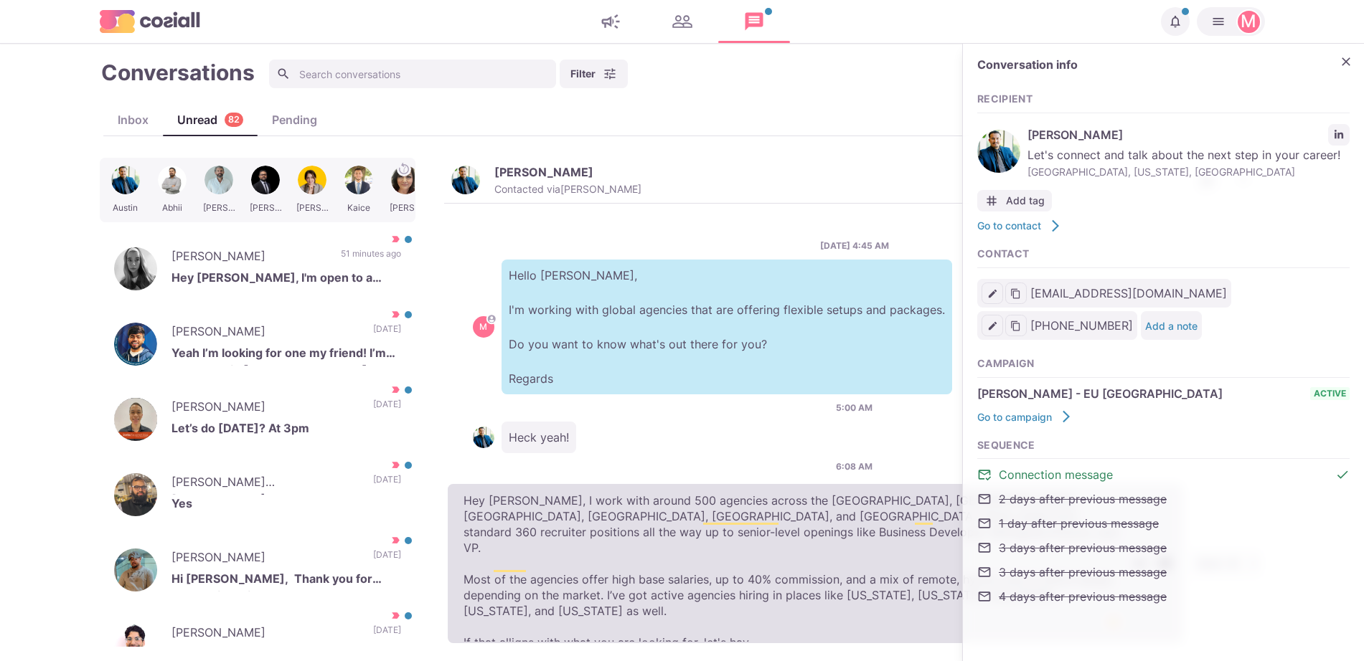
type textarea "x"
type textarea "Hey [PERSON_NAME], I work with around 500 agencies across the [GEOGRAPHIC_DATA]…"
type textarea "x"
type textarea "Hey [PERSON_NAME], I work with around 500 agencies across the [GEOGRAPHIC_DATA]…"
type textarea "x"
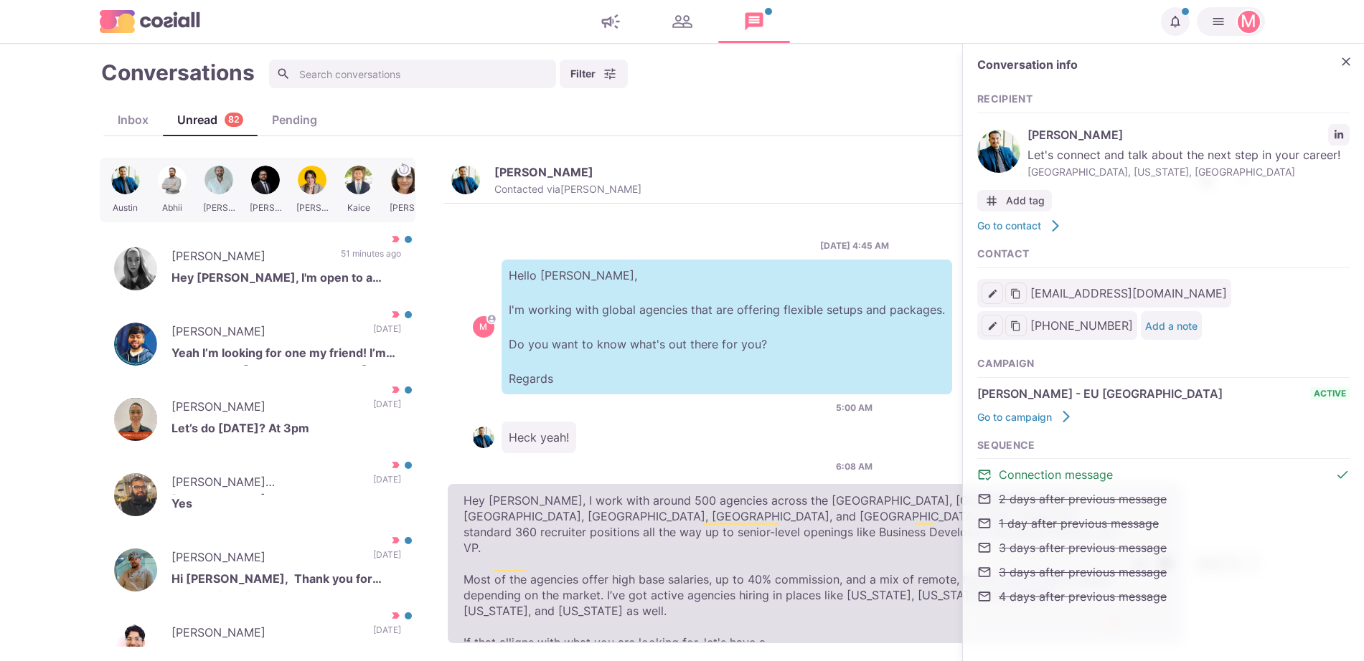
type textarea "Hey [PERSON_NAME], I work with around 500 agencies across the [GEOGRAPHIC_DATA]…"
type textarea "x"
type textarea "Hey [PERSON_NAME], I work with around 500 agencies across the [GEOGRAPHIC_DATA]…"
type textarea "x"
type textarea "Hey [PERSON_NAME], I work with around 500 agencies across the [GEOGRAPHIC_DATA]…"
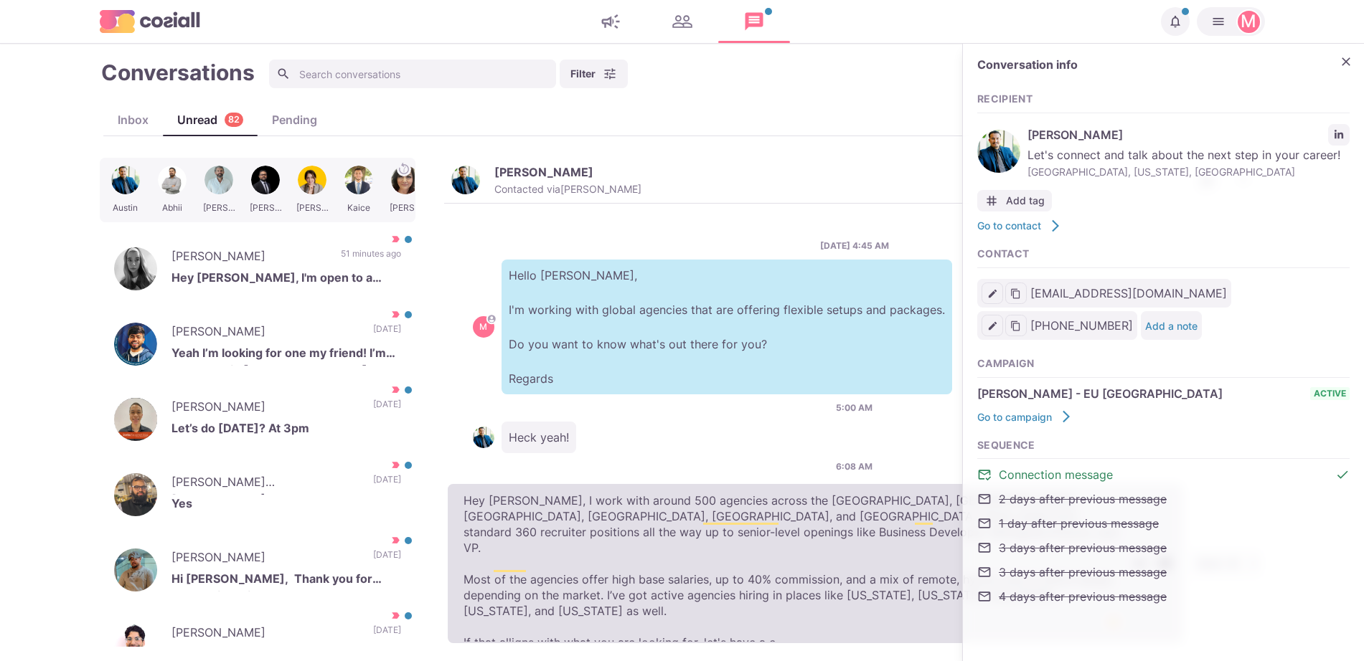
type textarea "x"
type textarea "Hey [PERSON_NAME], I work with around 500 agencies across the [GEOGRAPHIC_DATA]…"
type textarea "x"
type textarea "Hey [PERSON_NAME], I work with around 500 agencies across the [GEOGRAPHIC_DATA]…"
type textarea "x"
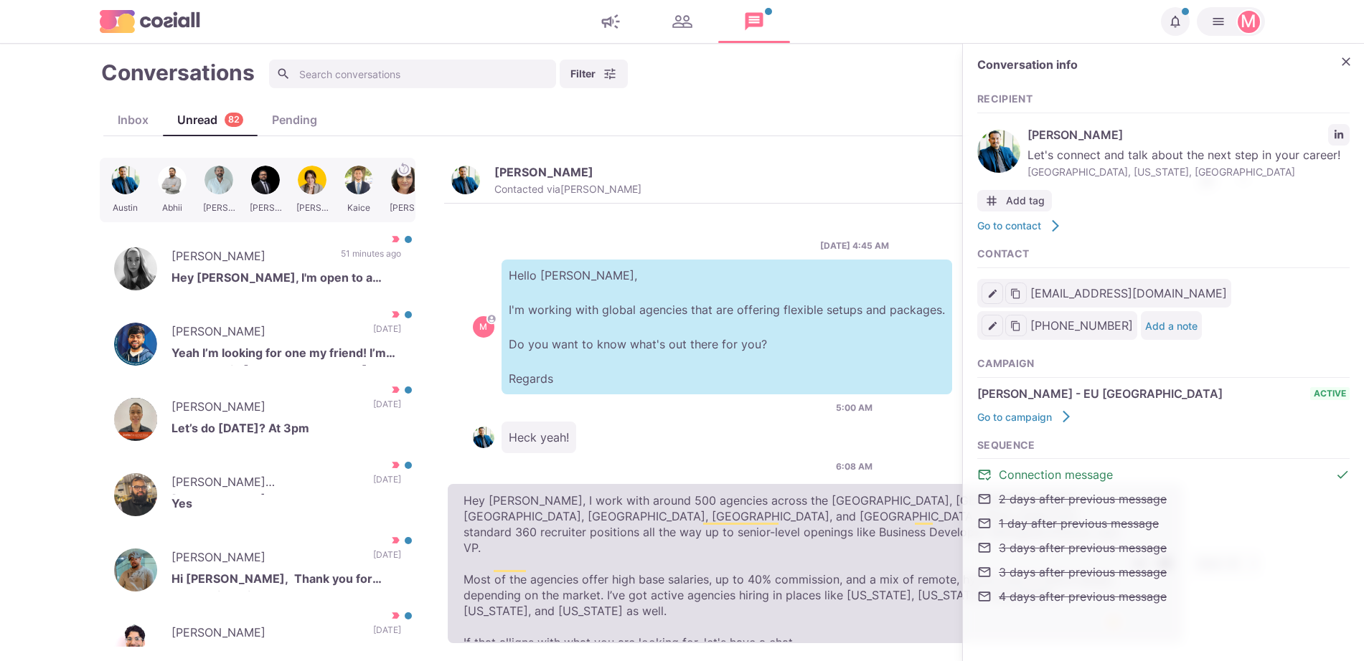
type textarea "Hey [PERSON_NAME], I work with around 500 agencies across the [GEOGRAPHIC_DATA]…"
type textarea "x"
type textarea "Hey [PERSON_NAME], I work with around 500 agencies across the [GEOGRAPHIC_DATA]…"
type textarea "x"
type textarea "Hey [PERSON_NAME], I work with around 500 agencies across the [GEOGRAPHIC_DATA]…"
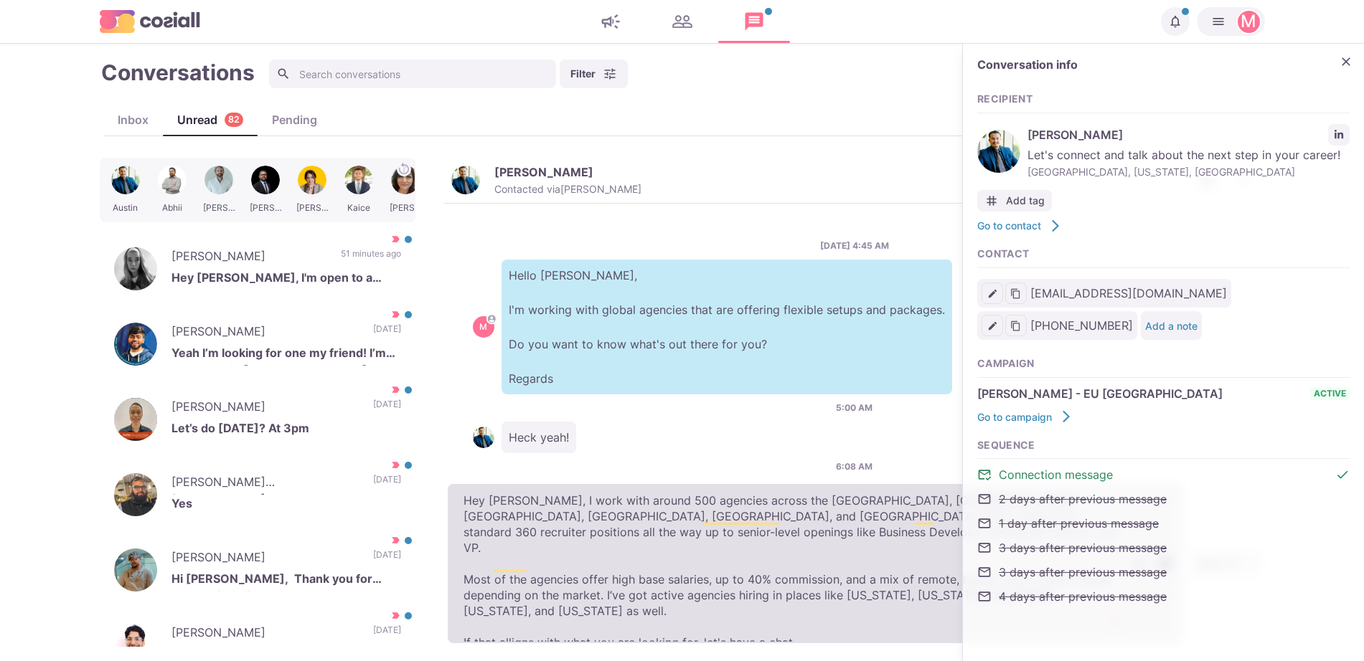
type textarea "x"
type textarea "Hey [PERSON_NAME], I work with around 500 agencies across the [GEOGRAPHIC_DATA]…"
type textarea "x"
type textarea "Hey [PERSON_NAME], I work with around 500 agencies across the [GEOGRAPHIC_DATA]…"
type textarea "x"
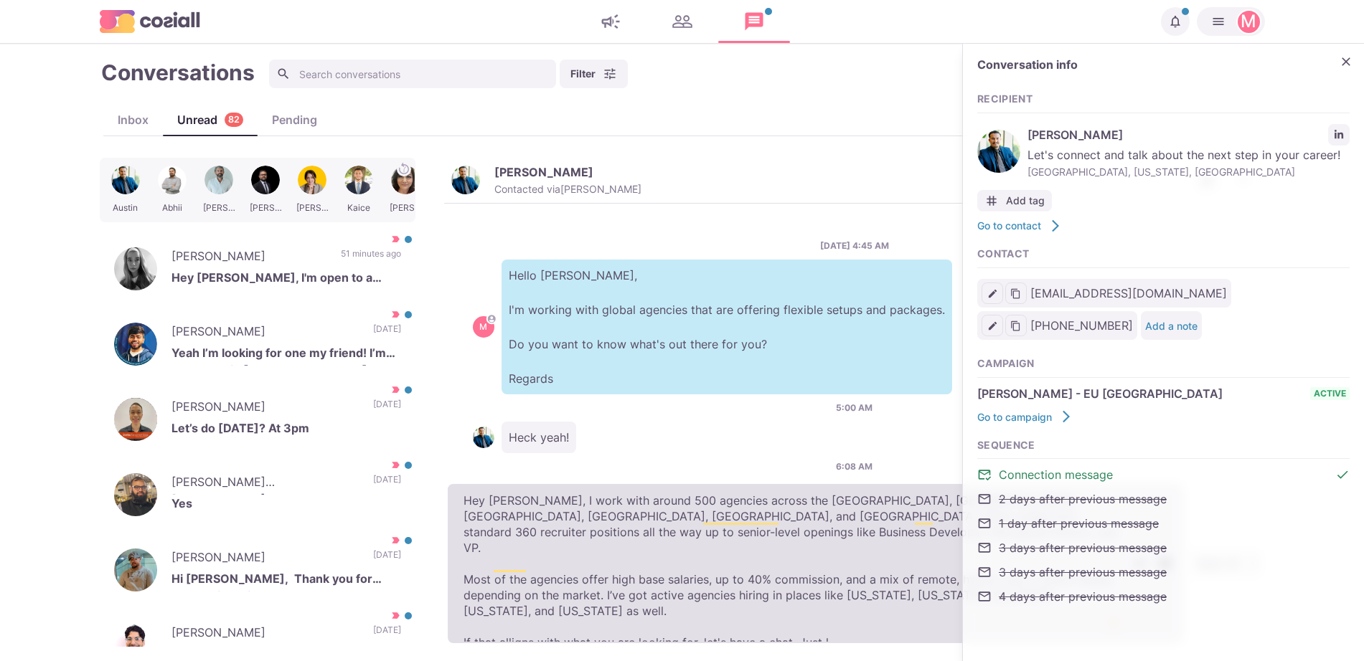
type textarea "Hey [PERSON_NAME], I work with around 500 agencies across the [GEOGRAPHIC_DATA]…"
type textarea "x"
type textarea "Hey [PERSON_NAME], I work with around 500 agencies across the [GEOGRAPHIC_DATA]…"
type textarea "x"
type textarea "Hey [PERSON_NAME], I work with around 500 agencies across the [GEOGRAPHIC_DATA]…"
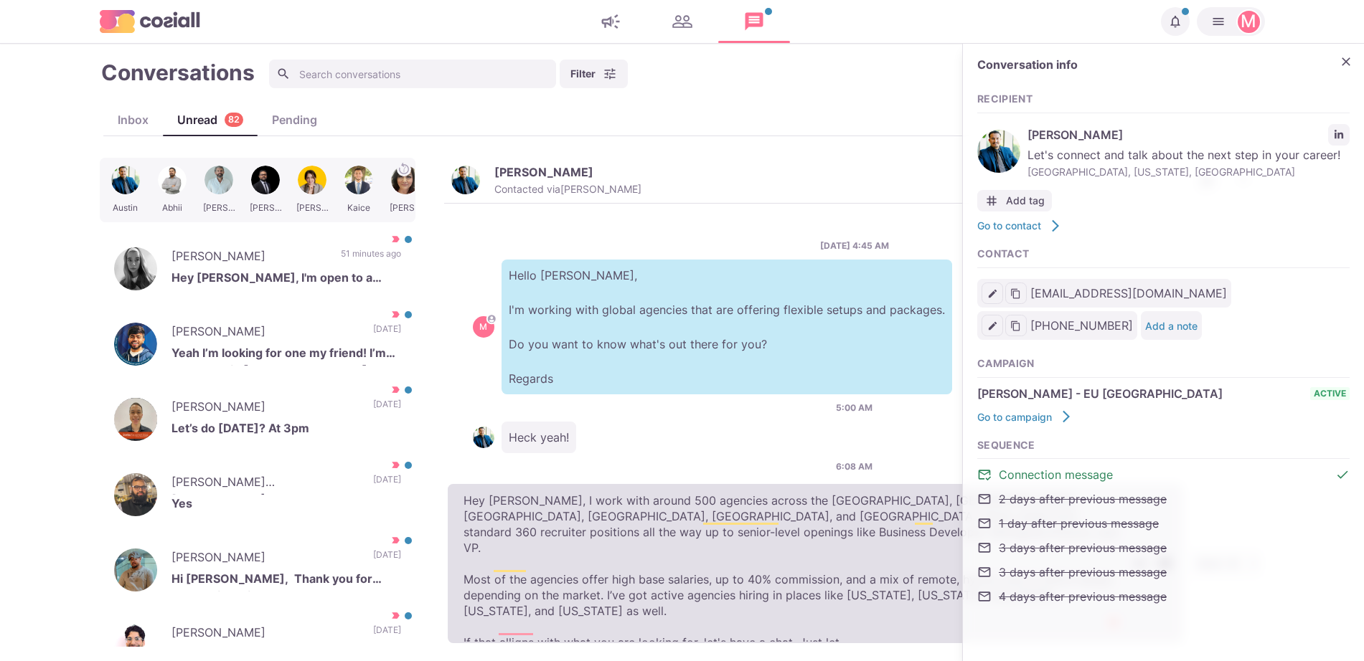
type textarea "x"
type textarea "Hey [PERSON_NAME], I work with around 500 agencies across the [GEOGRAPHIC_DATA]…"
type textarea "x"
type textarea "Hey [PERSON_NAME], I work with around 500 agencies across the [GEOGRAPHIC_DATA]…"
type textarea "x"
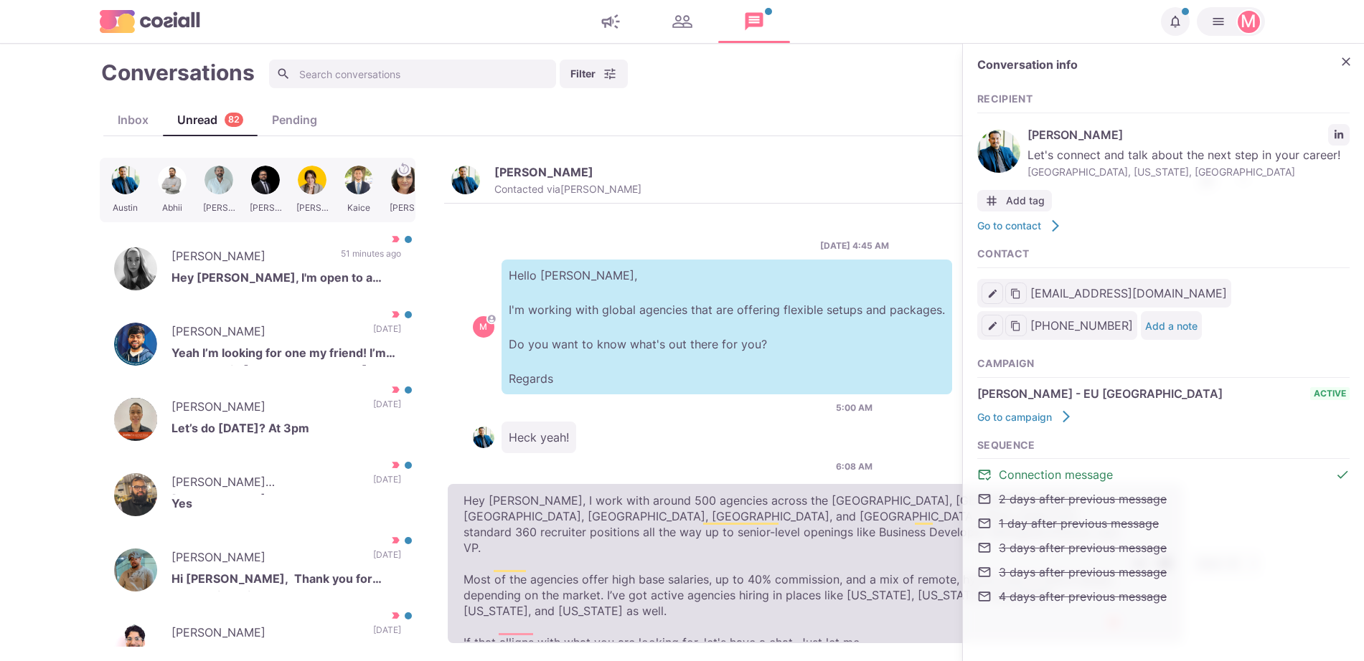
type textarea "Hey [PERSON_NAME], I work with around 500 agencies across the [GEOGRAPHIC_DATA]…"
type textarea "x"
type textarea "Hey [PERSON_NAME], I work with around 500 agencies across the [GEOGRAPHIC_DATA]…"
type textarea "x"
type textarea "Hey [PERSON_NAME], I work with around 500 agencies across the [GEOGRAPHIC_DATA]…"
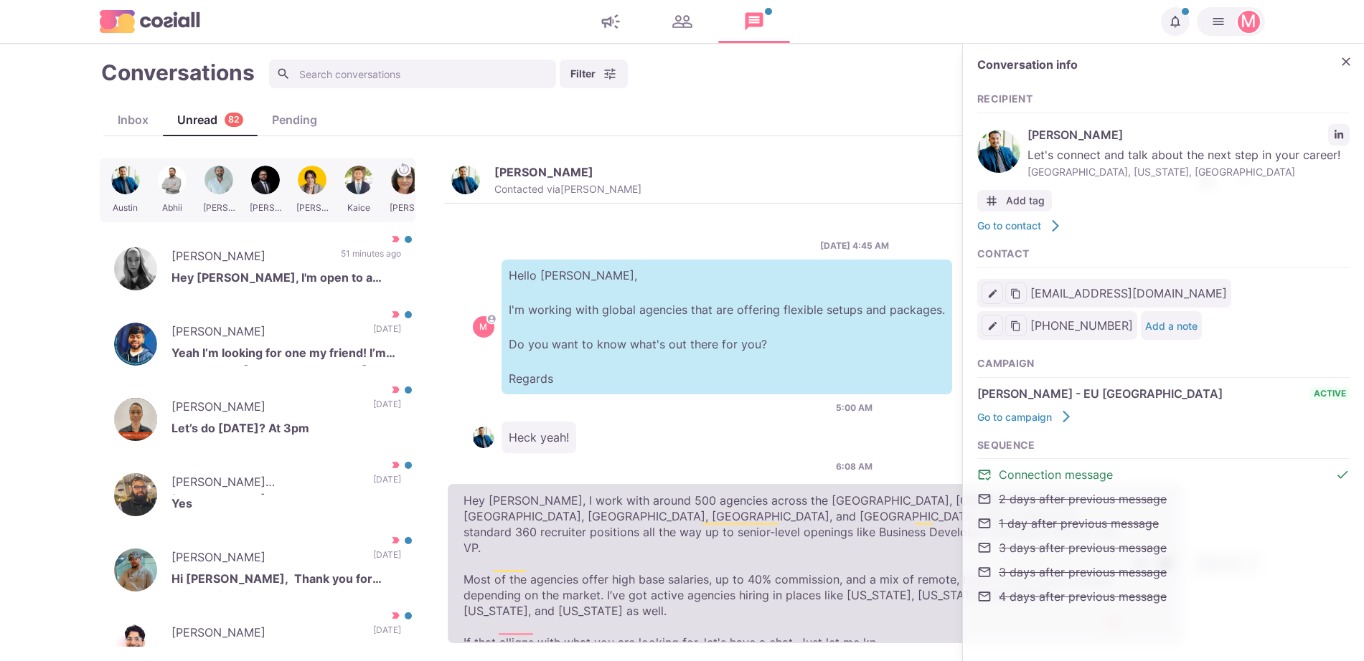
type textarea "x"
type textarea "Hey [PERSON_NAME], I work with around 500 agencies across the [GEOGRAPHIC_DATA]…"
type textarea "x"
type textarea "Hey [PERSON_NAME], I work with around 500 agencies across the [GEOGRAPHIC_DATA]…"
type textarea "x"
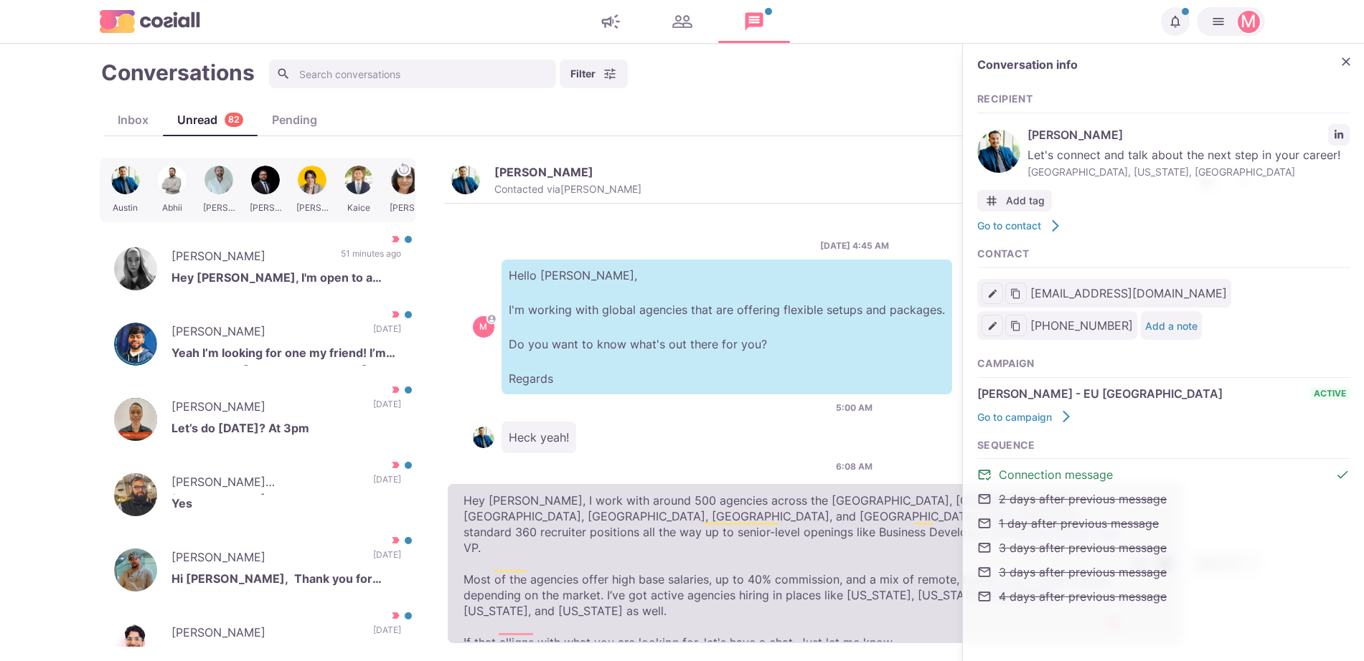
type textarea "Hey [PERSON_NAME], I work with around 500 agencies across the [GEOGRAPHIC_DATA]…"
type textarea "x"
type textarea "Hey [PERSON_NAME], I work with around 500 agencies across the [GEOGRAPHIC_DATA]…"
type textarea "x"
type textarea "Hey [PERSON_NAME], I work with around 500 agencies across the [GEOGRAPHIC_DATA]…"
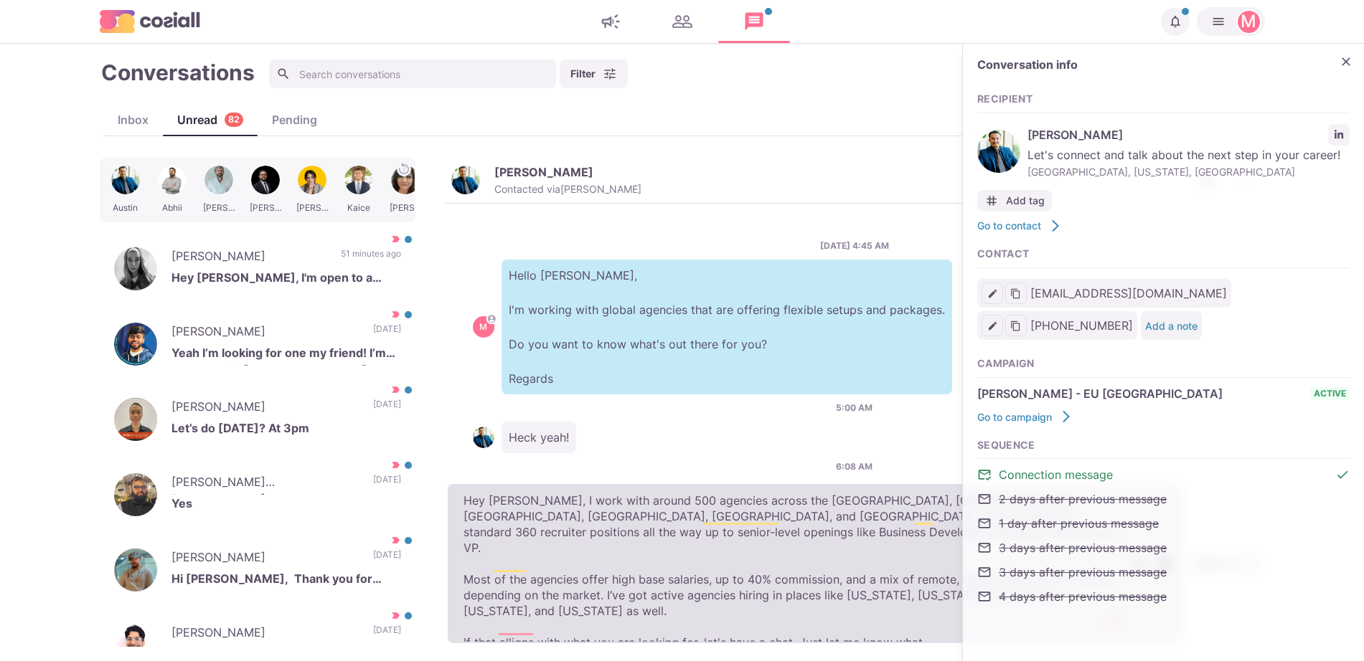
type textarea "x"
type textarea "Hey [PERSON_NAME], I work with around 500 agencies across the [GEOGRAPHIC_DATA]…"
type textarea "x"
type textarea "Hey [PERSON_NAME], I work with around 500 agencies across the [GEOGRAPHIC_DATA]…"
type textarea "x"
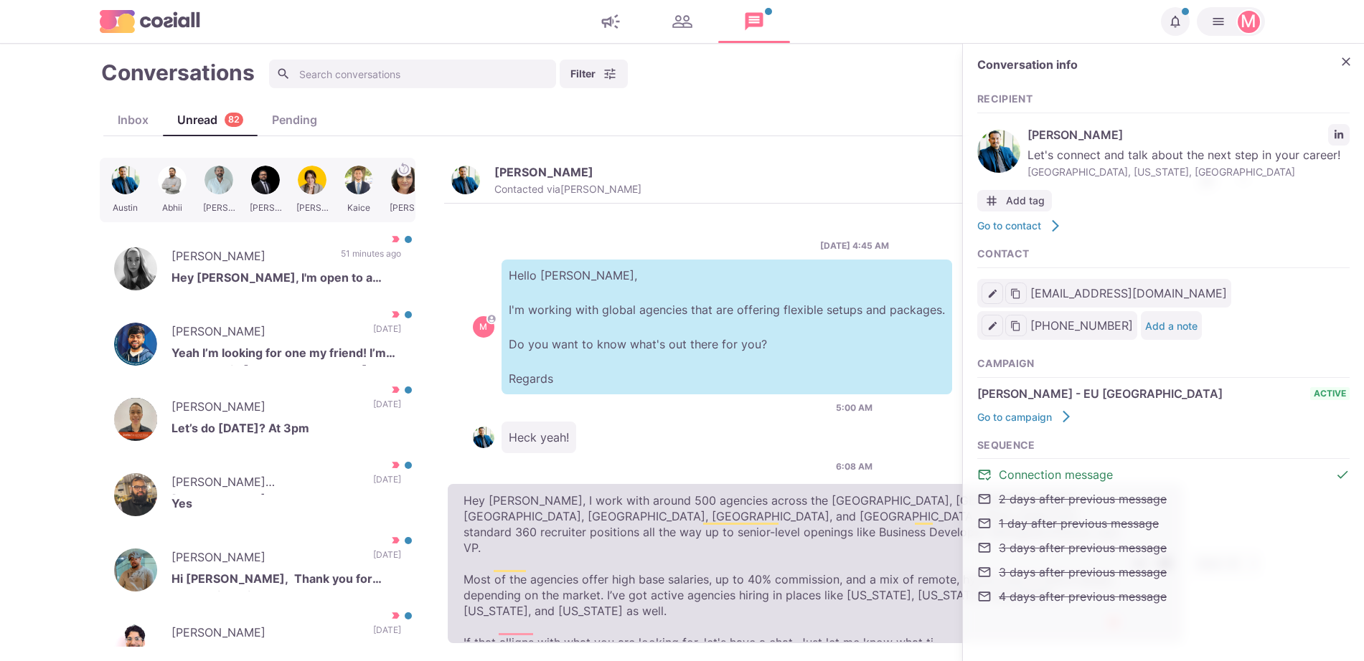
type textarea "Hey [PERSON_NAME], I work with around 500 agencies across the [GEOGRAPHIC_DATA]…"
type textarea "x"
type textarea "Hey [PERSON_NAME], I work with around 500 agencies across the [GEOGRAPHIC_DATA]…"
type textarea "x"
type textarea "Hey [PERSON_NAME], I work with around 500 agencies across the [GEOGRAPHIC_DATA]…"
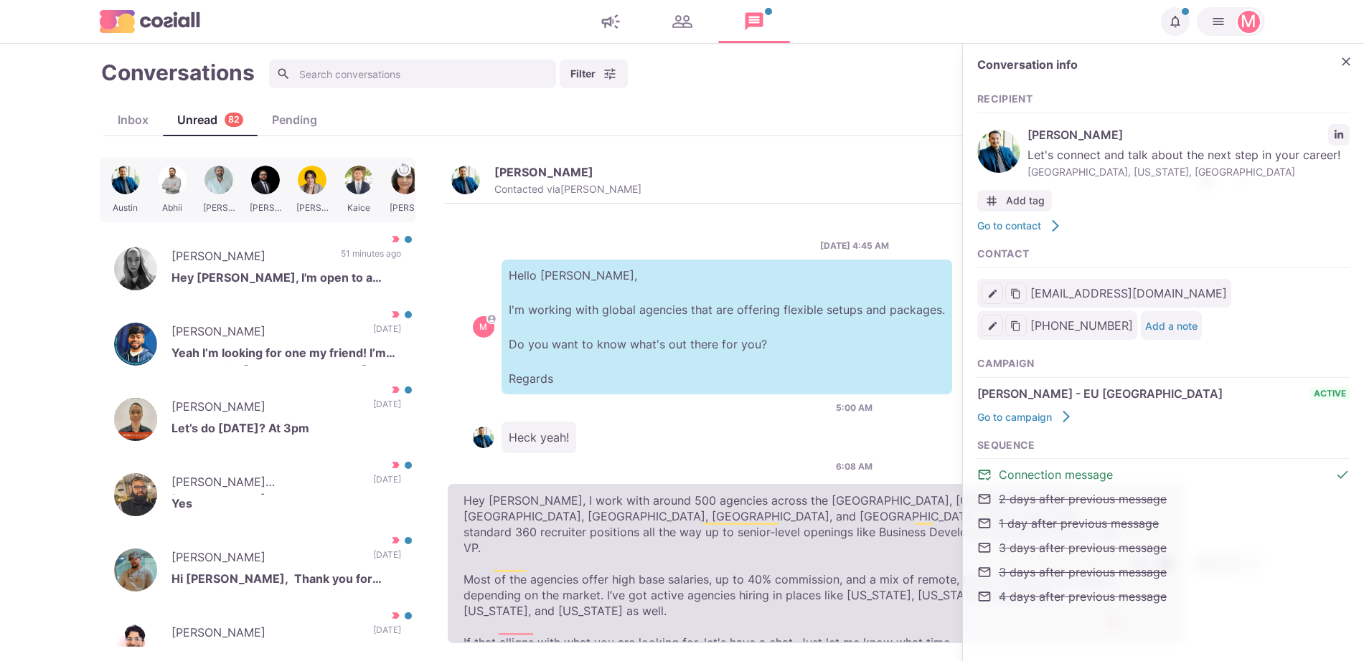
type textarea "x"
type textarea "Hey [PERSON_NAME], I work with around 500 agencies across the [GEOGRAPHIC_DATA]…"
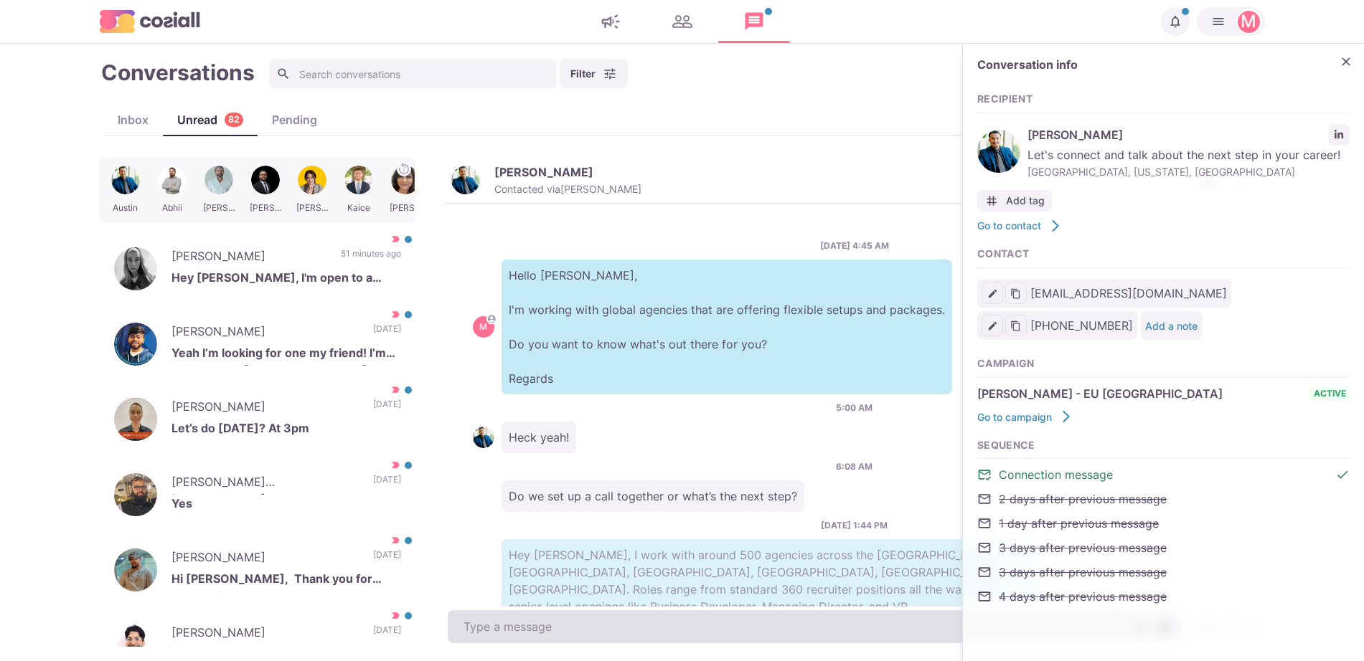
scroll to position [154, 0]
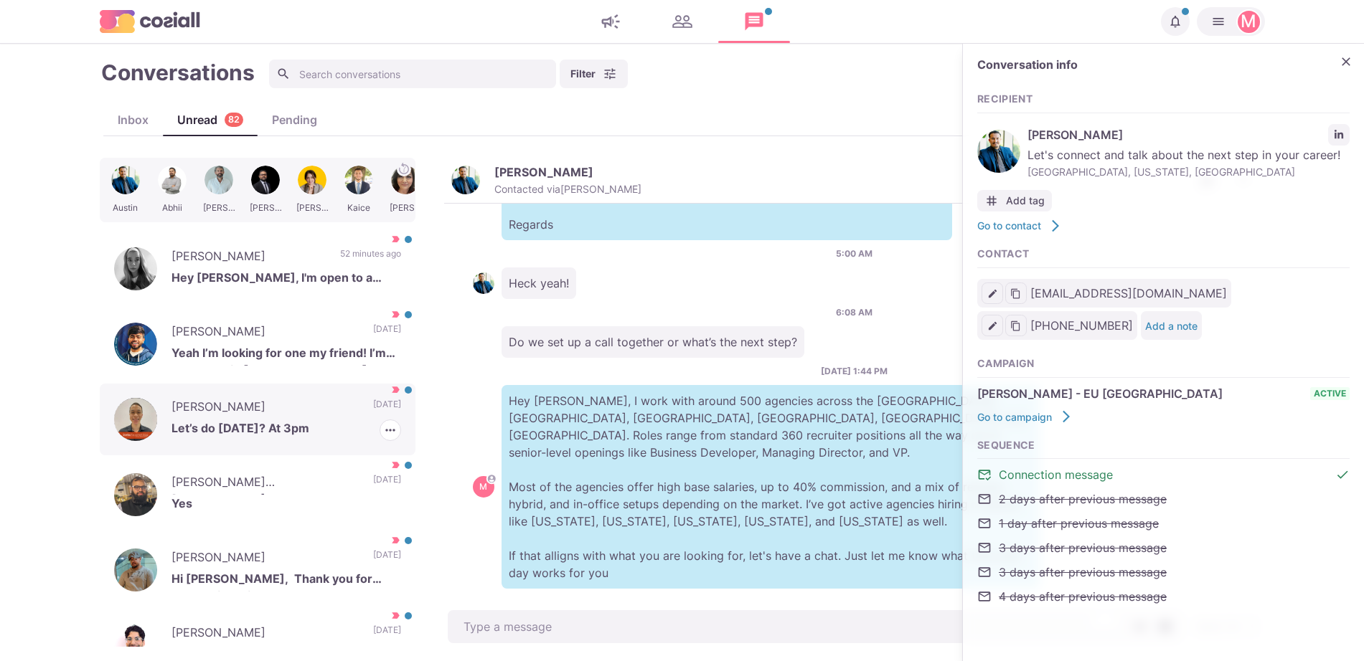
click at [347, 421] on p "Let’s do [DATE]? At 3pm" at bounding box center [286, 431] width 230 height 22
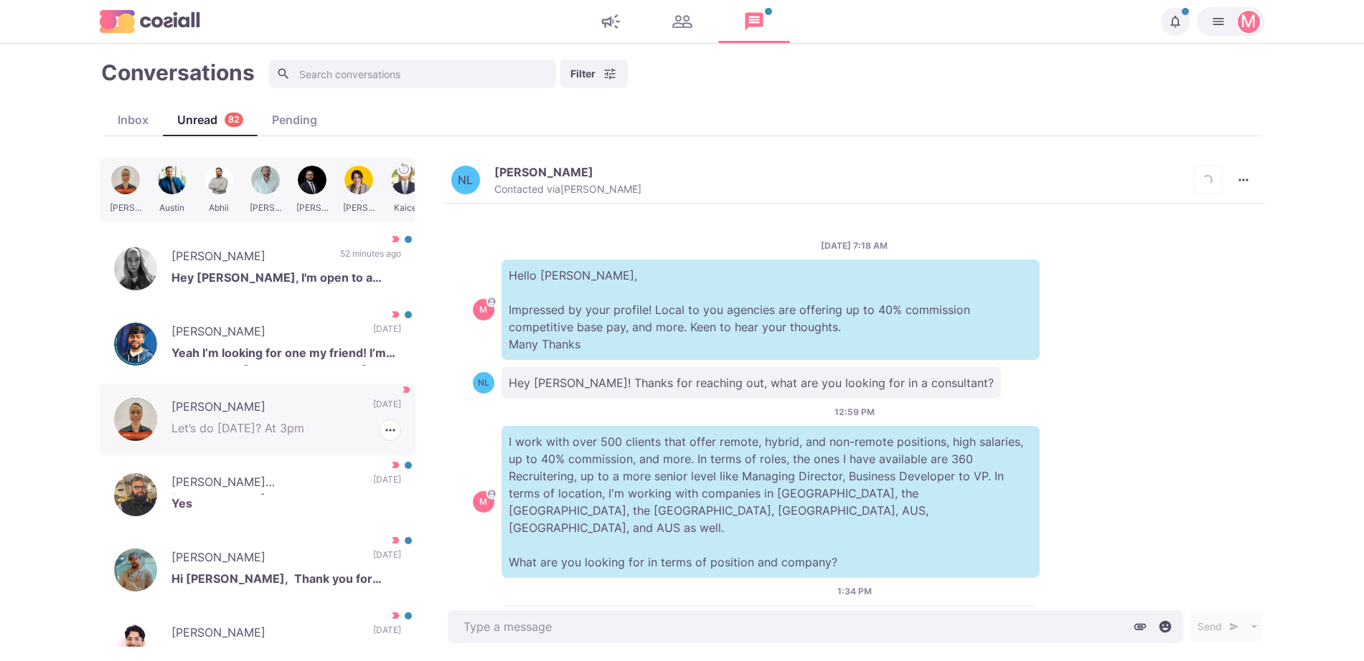
scroll to position [301, 0]
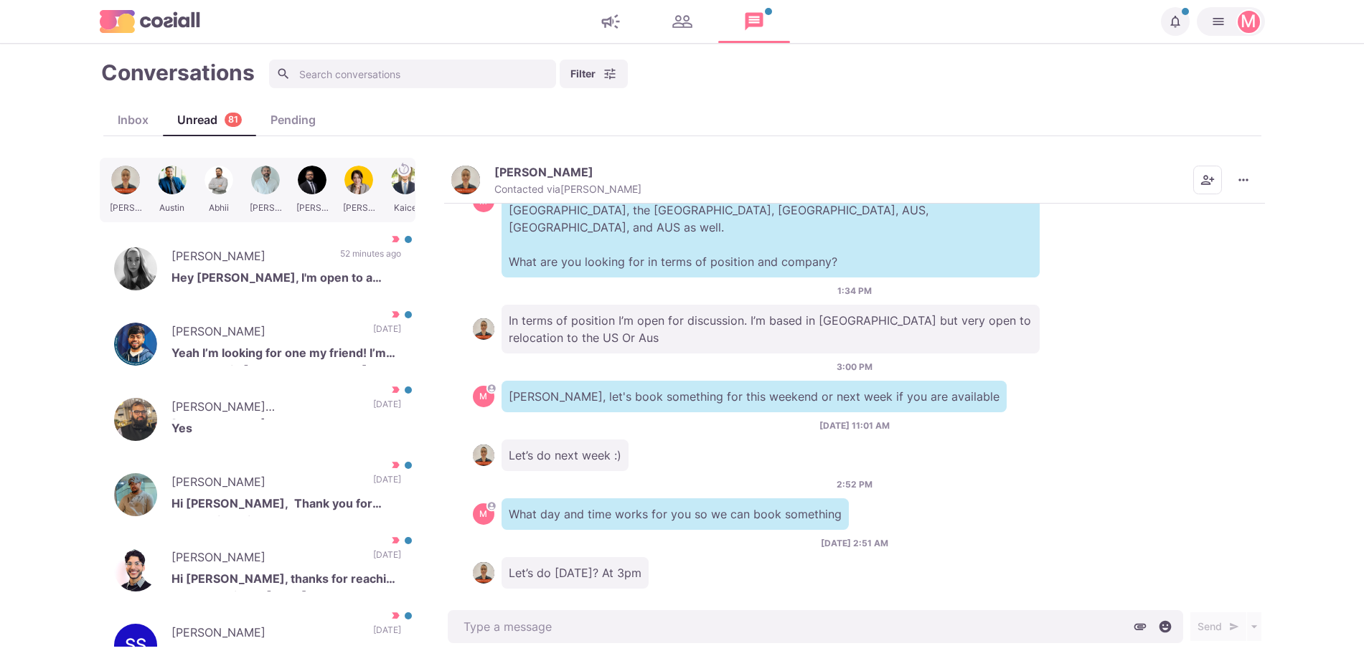
click at [472, 163] on div "[PERSON_NAME] Contacted via [PERSON_NAME] [PERSON_NAME] as Unread Mark as Not I…" at bounding box center [854, 181] width 821 height 46
click at [463, 187] on img "button" at bounding box center [465, 180] width 29 height 29
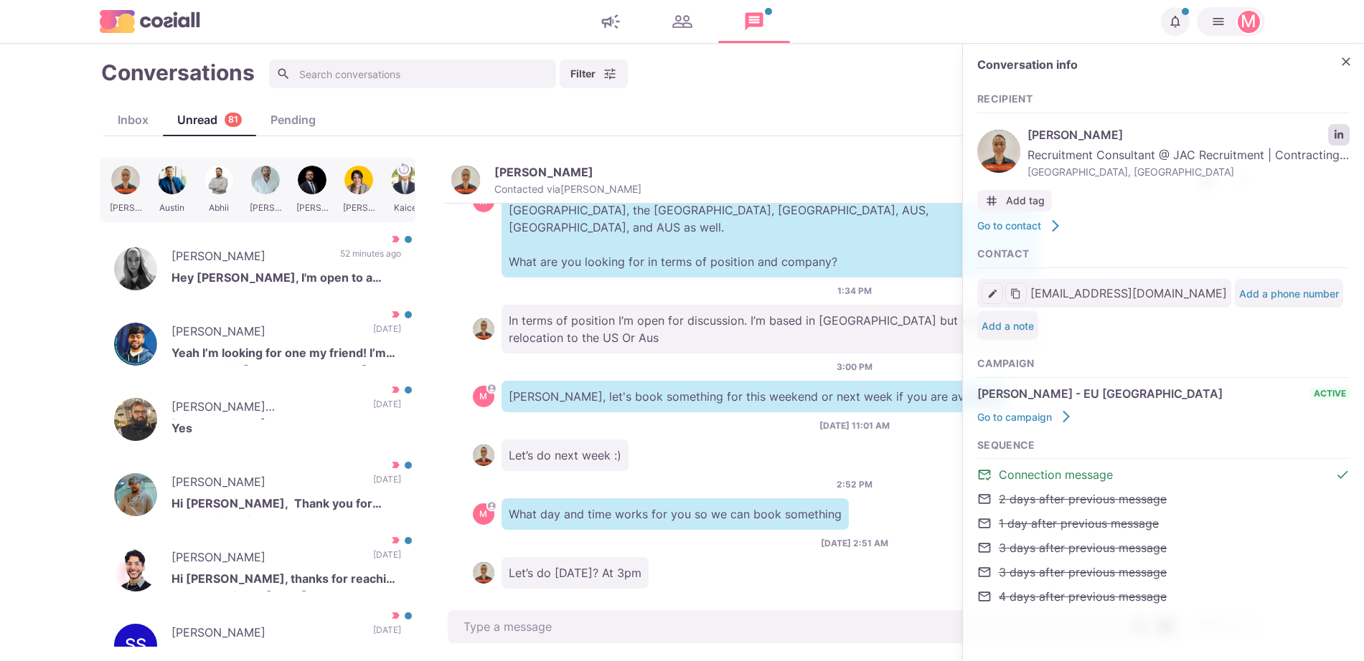
click at [1342, 128] on link "LinkedIn profile link" at bounding box center [1339, 135] width 22 height 22
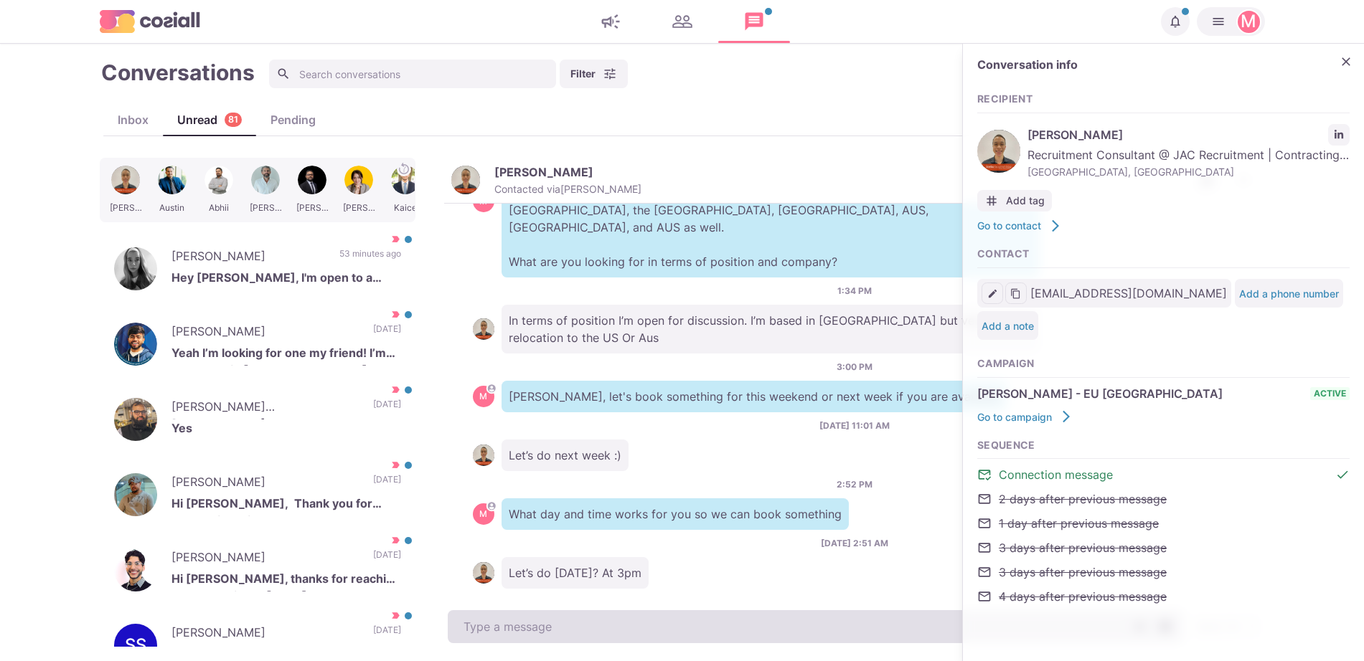
click at [667, 626] on textarea at bounding box center [815, 627] width 735 height 33
click at [667, 626] on textarea "To enrich screen reader interactions, please activate Accessibility in Grammarl…" at bounding box center [815, 627] width 735 height 33
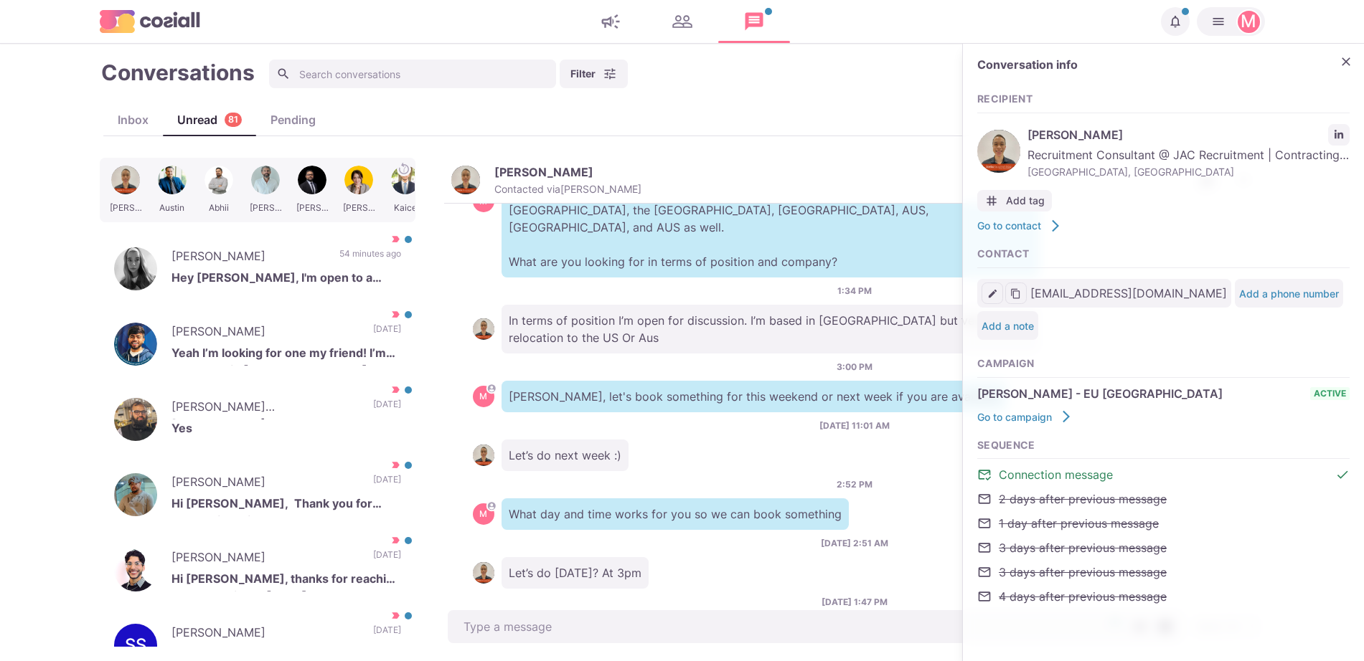
scroll to position [359, 0]
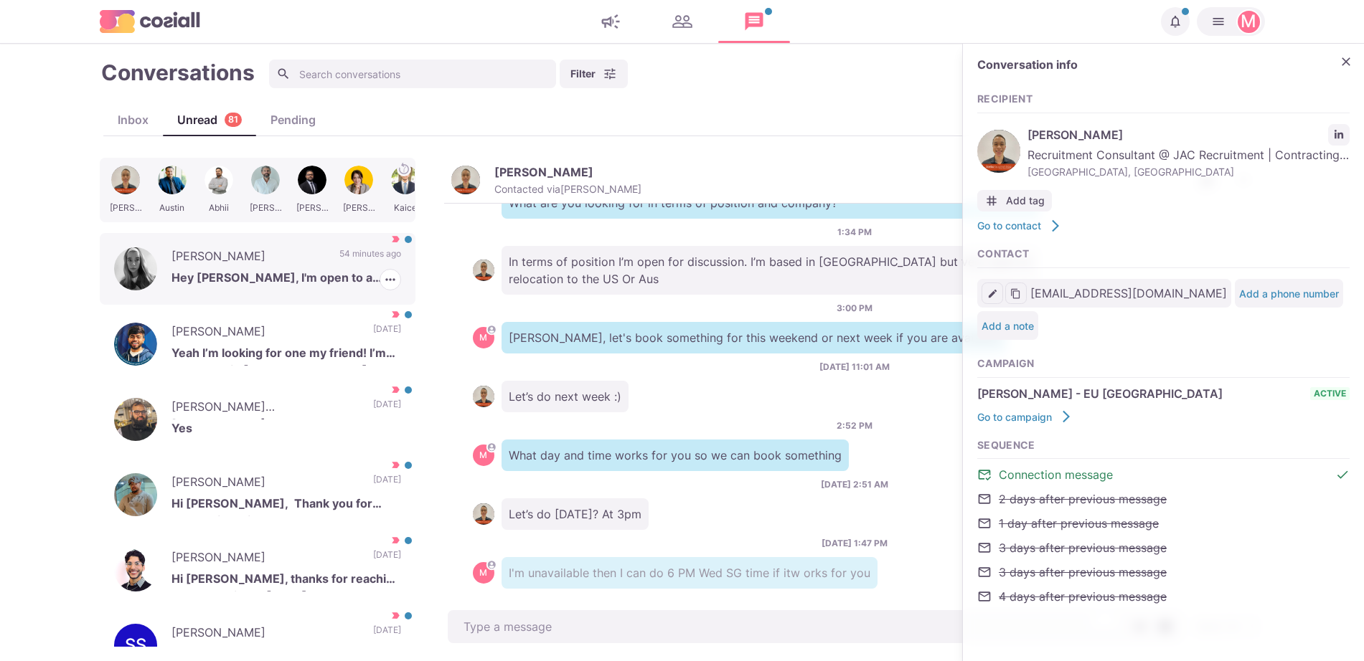
click at [315, 271] on p "Hey [PERSON_NAME], I'm open to a chat!" at bounding box center [286, 280] width 230 height 22
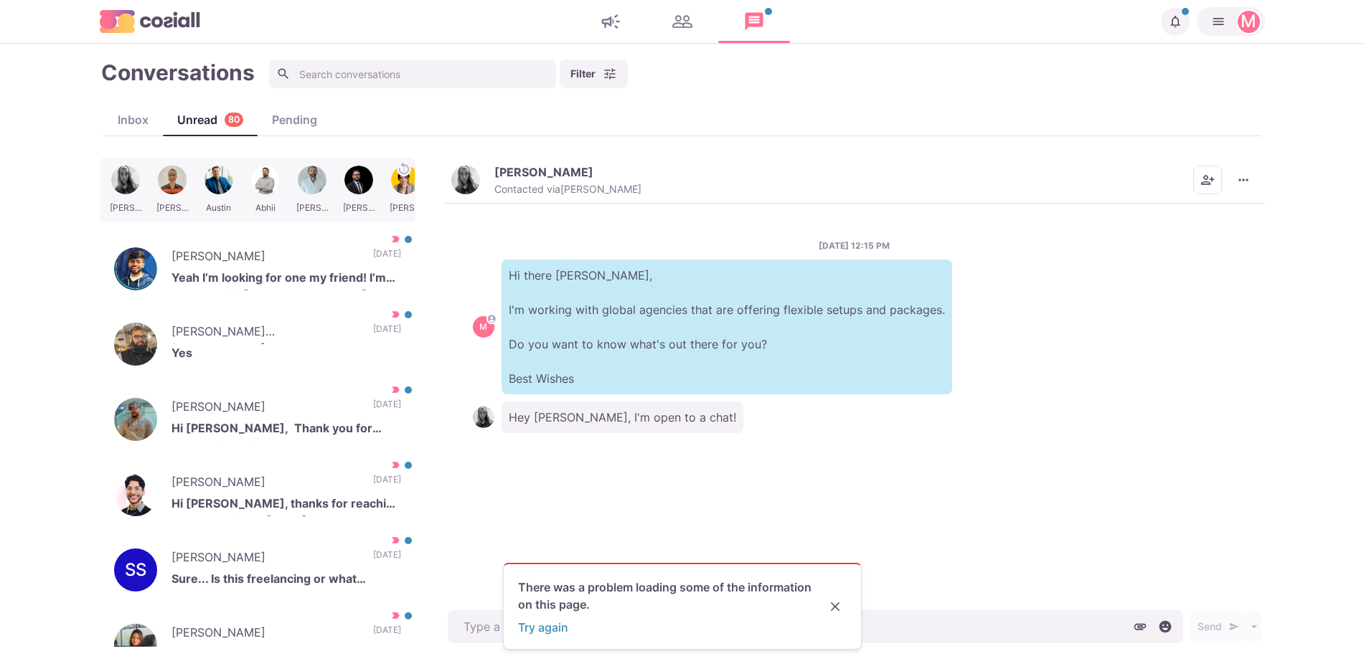
click at [467, 192] on img "button" at bounding box center [465, 180] width 29 height 29
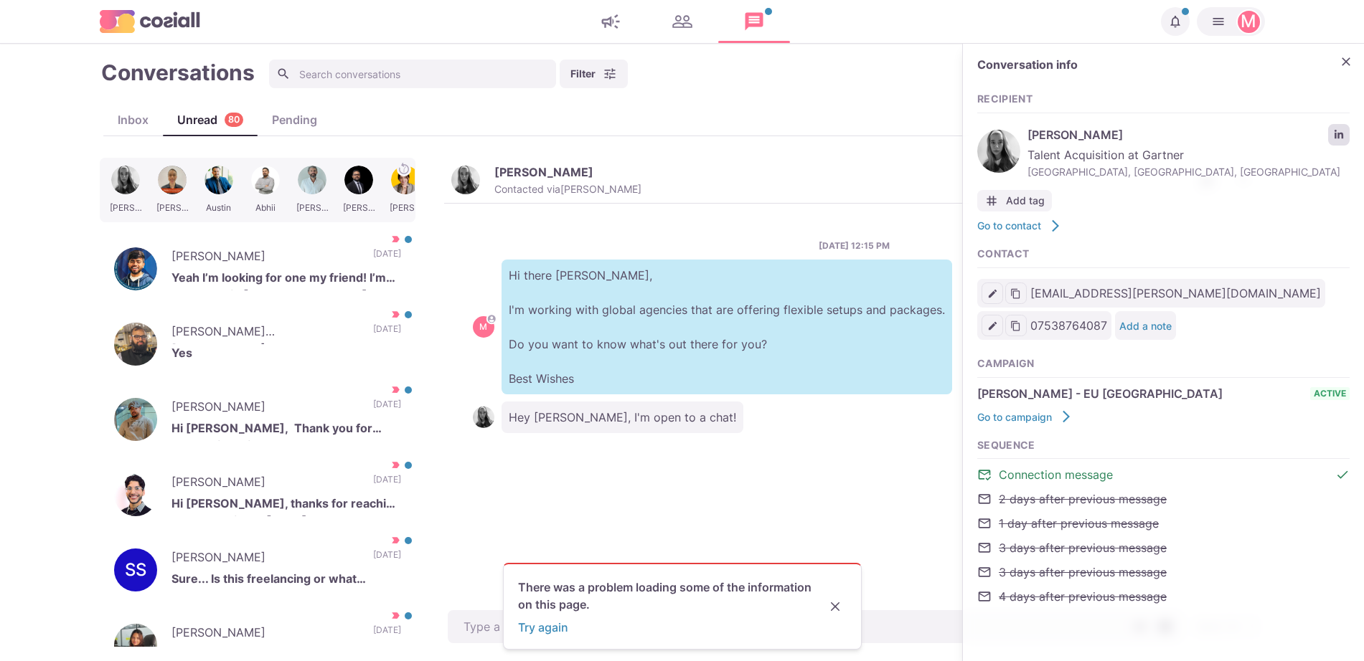
click at [1333, 131] on link "LinkedIn profile link" at bounding box center [1339, 135] width 22 height 22
